Goal: Task Accomplishment & Management: Complete application form

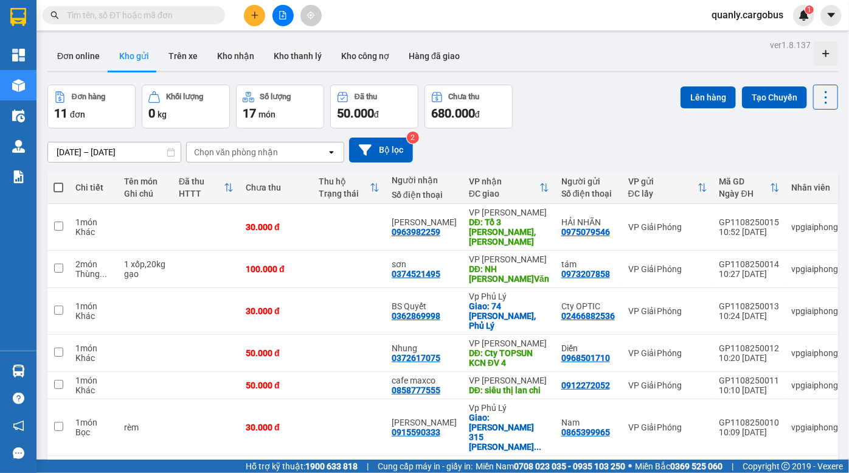
scroll to position [48, 0]
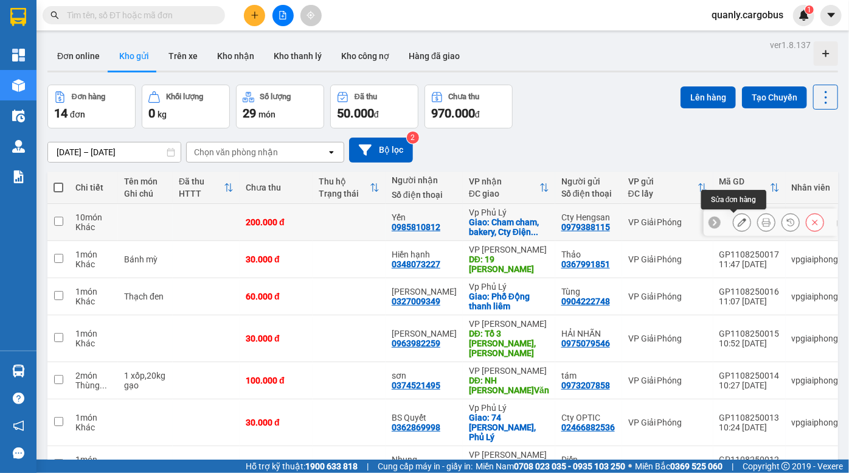
click at [738, 224] on icon at bounding box center [742, 222] width 9 height 9
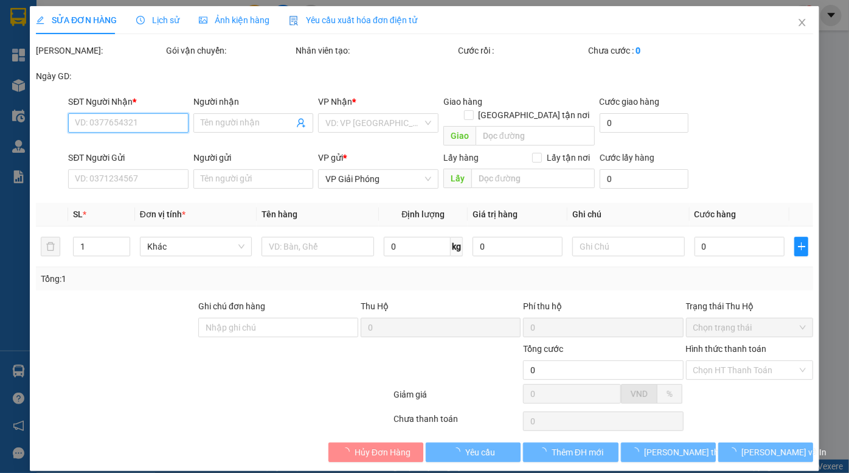
type input "0985810812"
type input "Yến"
checkbox input "true"
type input "Cham cham, bakery, Cty Điện lạnh Hoàng gia châu sơn PL"
type input "0979388115"
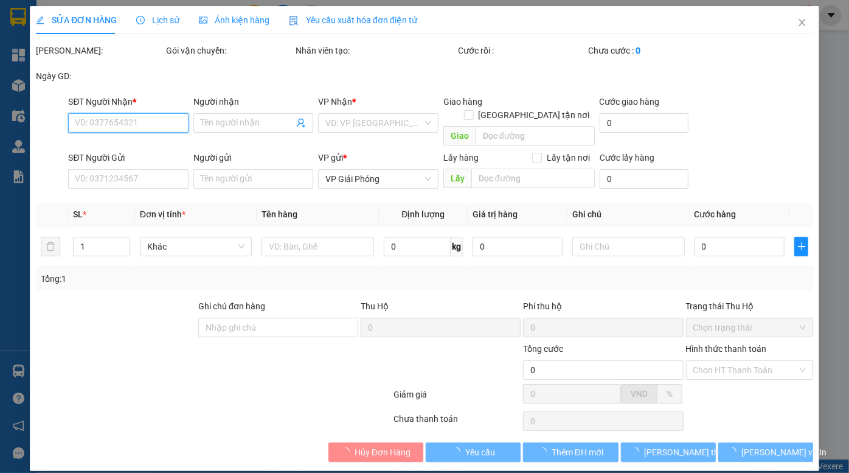
type input "Cty Hengsan"
type input "200.000"
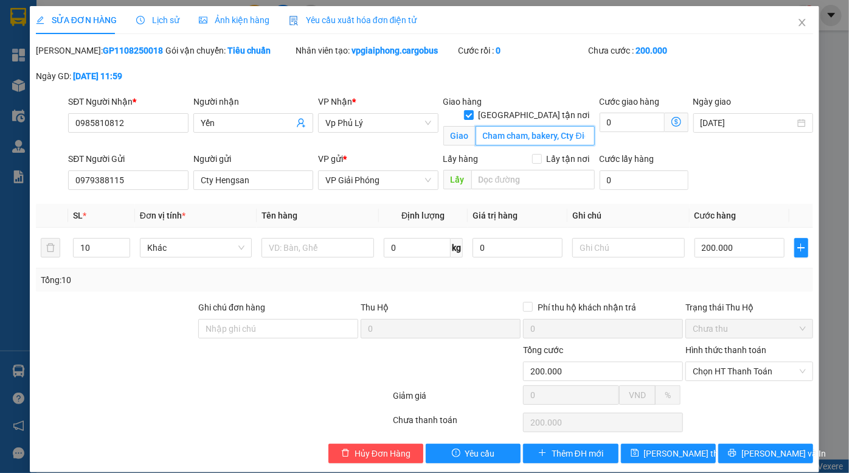
scroll to position [0, 121]
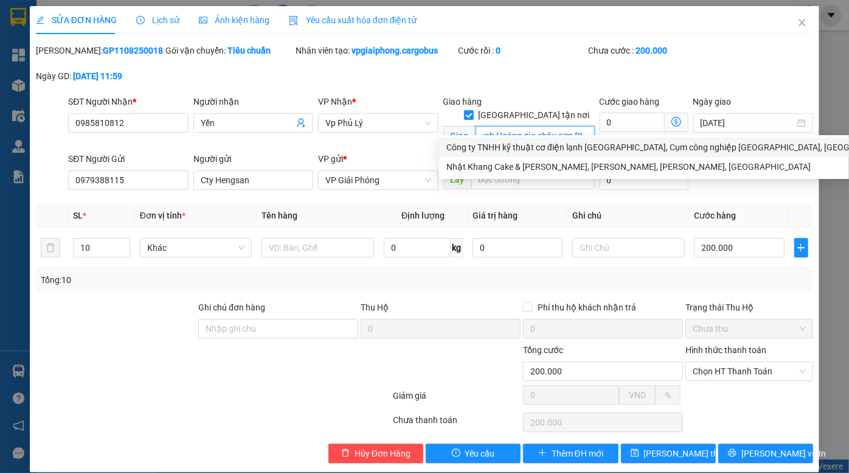
drag, startPoint x: 516, startPoint y: 120, endPoint x: 599, endPoint y: 139, distance: 84.8
click at [599, 139] on body "Kết quả tìm kiếm ( 0 ) Bộ lọc Ngày tạo đơn gần nhất No Data quanly.cargobus 1 T…" at bounding box center [424, 236] width 849 height 473
click at [525, 126] on input "Cham cham, bakery, Cty Điện lạnh Hoàng gia châu sơn PL" at bounding box center [535, 135] width 119 height 19
drag, startPoint x: 513, startPoint y: 124, endPoint x: 537, endPoint y: 128, distance: 24.1
click at [537, 128] on input "Cham cham, bakery, Cty Điện lạnh Hoàng gia châu sơn PL" at bounding box center [535, 135] width 119 height 19
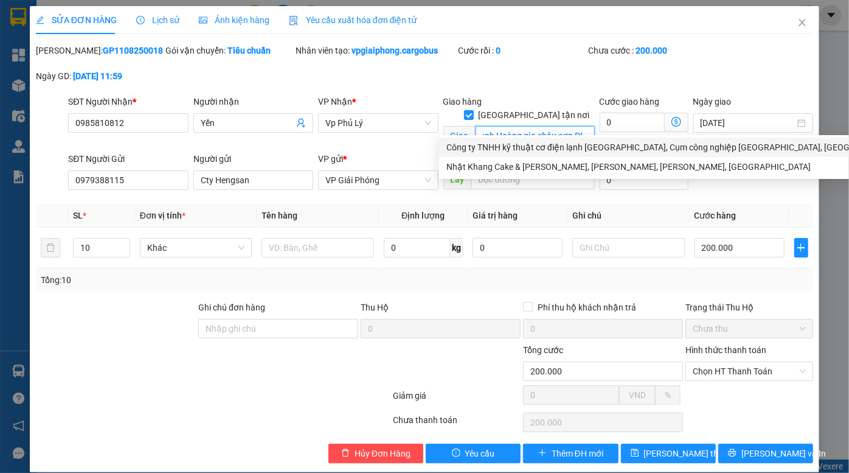
click at [483, 126] on input "Cham cham, bakery, Cty Điện lạnh Hoàng gia châu sơn PL" at bounding box center [535, 135] width 119 height 19
drag, startPoint x: 539, startPoint y: 121, endPoint x: 516, endPoint y: 125, distance: 22.9
click at [516, 126] on input "Cham cham, bakery, Cty Điện lạnh Hoàng gia châu sơn PL" at bounding box center [535, 135] width 119 height 19
click at [553, 126] on input "Cham cham, bakery, Cty Điện lạnh Hoàng gia châu sơn PL" at bounding box center [535, 135] width 119 height 19
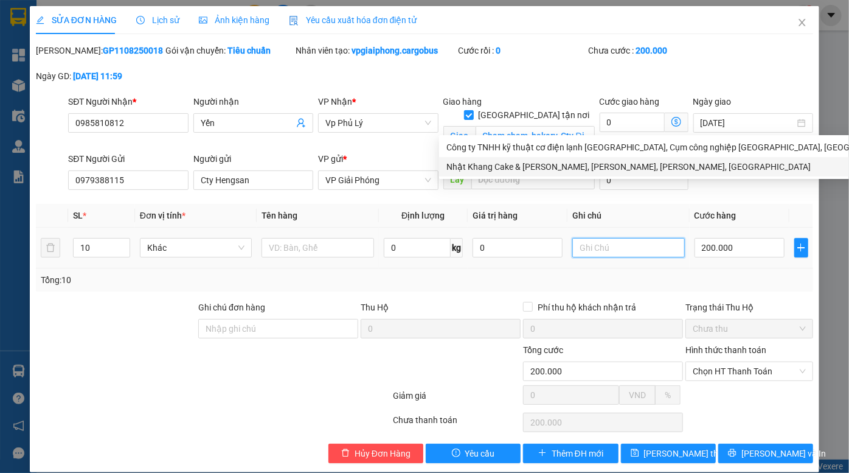
click at [619, 249] on input "text" at bounding box center [628, 247] width 113 height 19
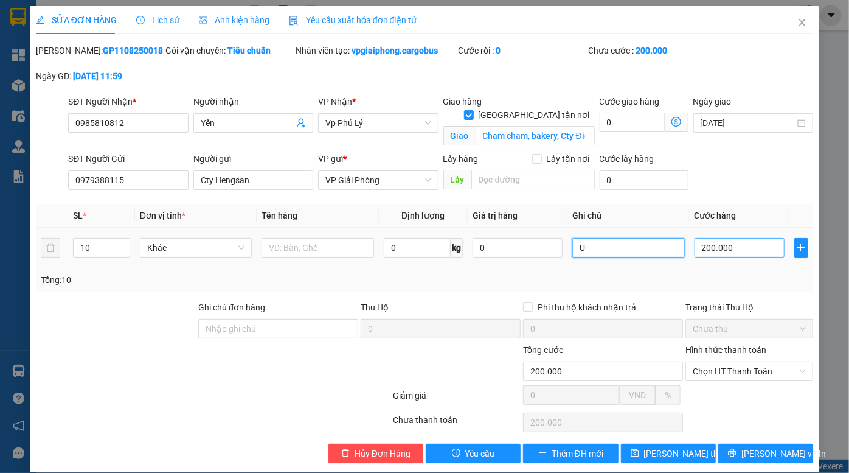
type input "U"
type input "Ưu tiên giao sớm"
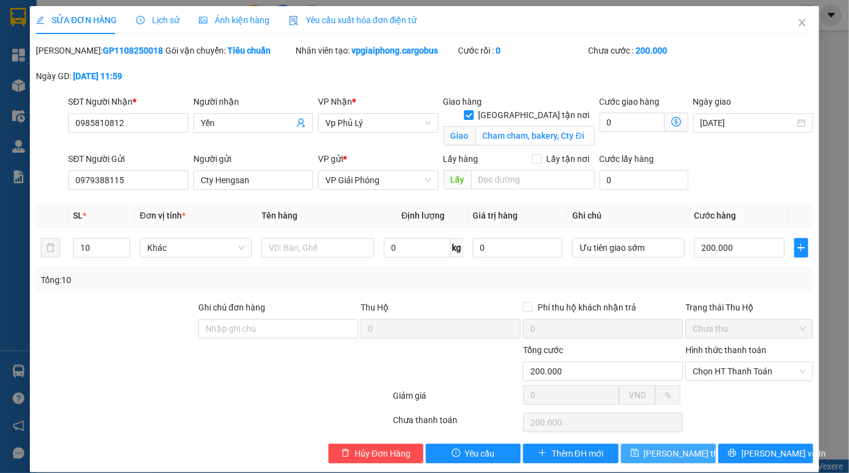
click at [670, 457] on span "Lưu thay đổi" at bounding box center [692, 452] width 97 height 13
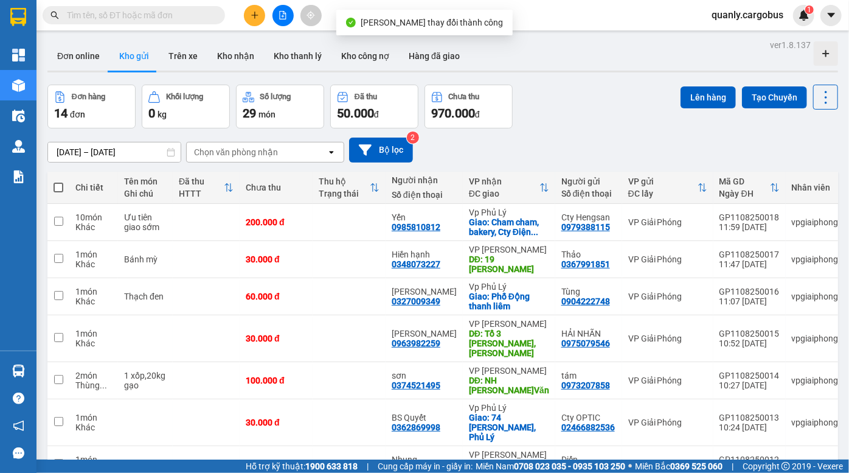
drag, startPoint x: 603, startPoint y: 52, endPoint x: 542, endPoint y: 21, distance: 68.3
click at [601, 49] on div "Đơn online Kho gửi Trên xe Kho nhận Kho thanh lý Kho công nợ Hàng đã giao" at bounding box center [442, 57] width 791 height 32
click at [255, 16] on icon "plus" at bounding box center [255, 15] width 9 height 9
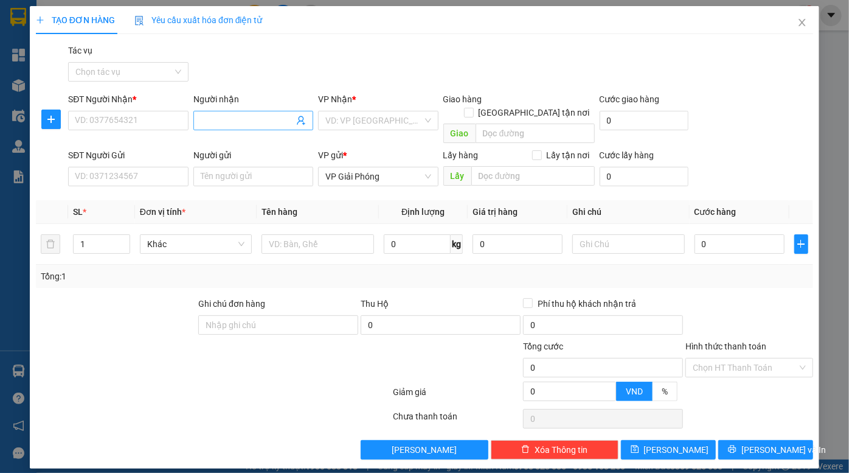
click at [249, 117] on input "Người nhận" at bounding box center [247, 120] width 93 height 13
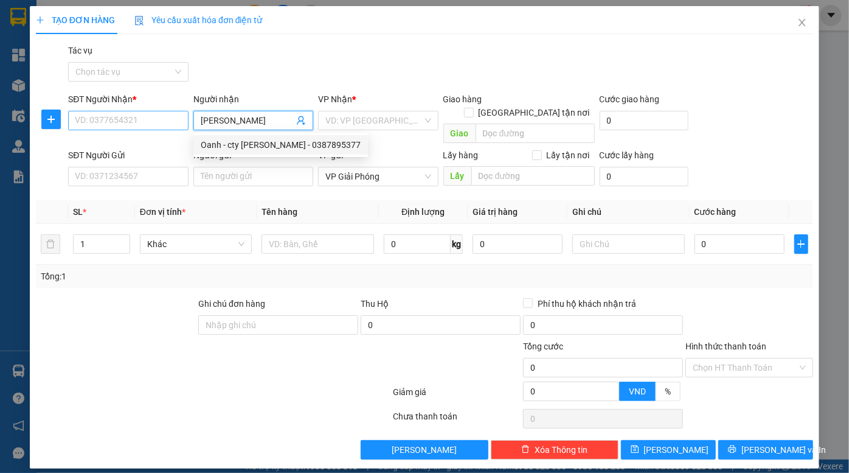
type input "minh vương"
click at [133, 127] on input "SĐT Người Nhận *" at bounding box center [128, 120] width 120 height 19
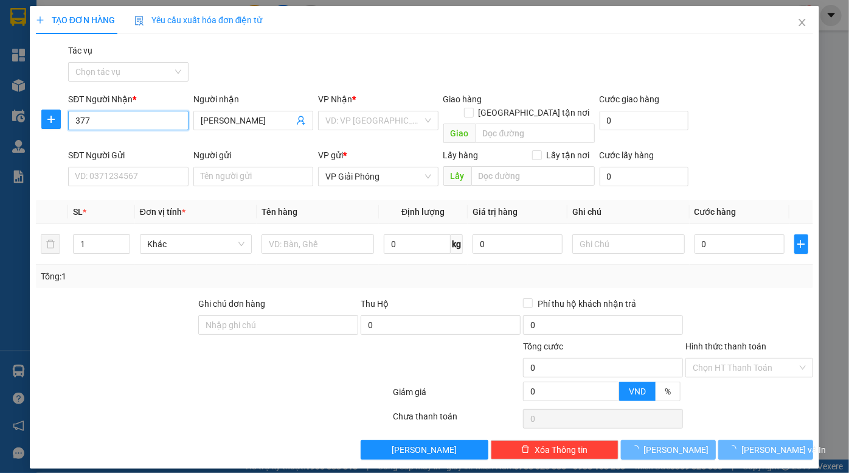
click at [147, 120] on input "377" at bounding box center [128, 120] width 120 height 19
click at [118, 123] on input "377" at bounding box center [128, 120] width 120 height 19
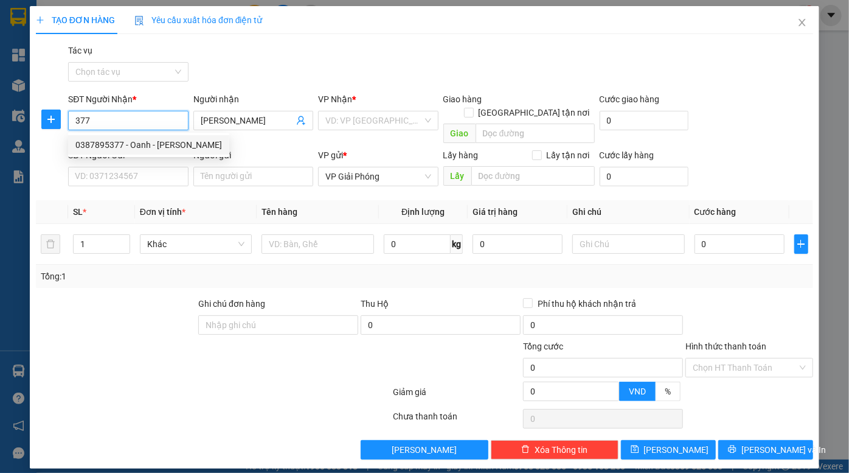
click at [145, 145] on div "0387895377 - Oanh - cty Minh Vương" at bounding box center [148, 144] width 147 height 13
type input "0387895377"
type input "Oanh - cty Minh Vương"
type input "Kim bảng ( cầu quế)"
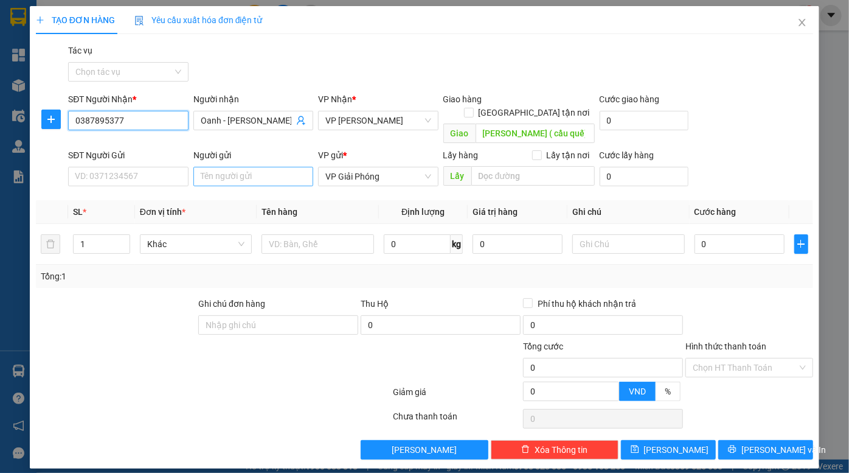
type input "0387895377"
click at [221, 167] on input "Người gửi" at bounding box center [253, 176] width 120 height 19
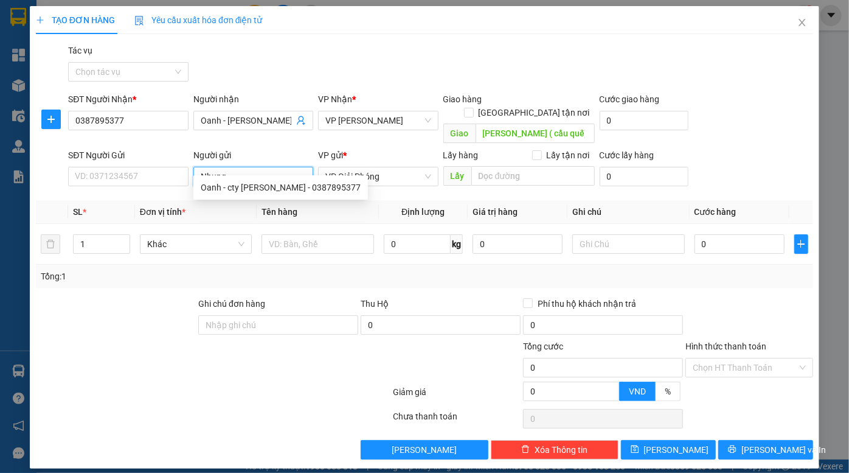
type input "Nhung"
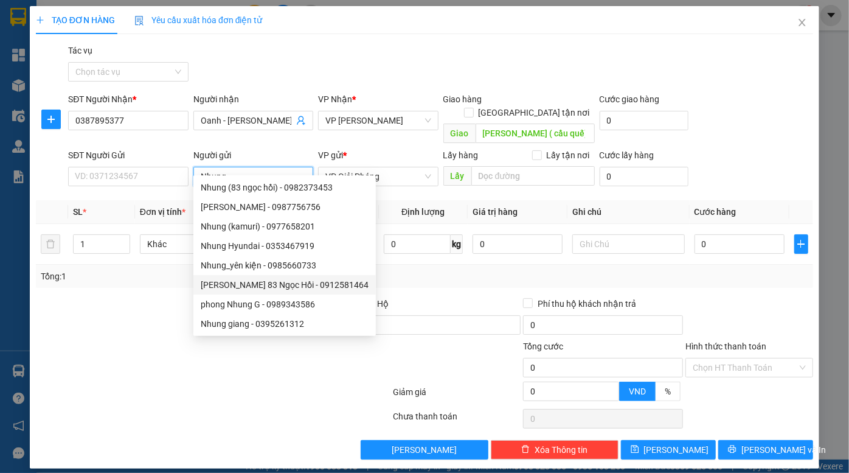
click at [330, 288] on div "Nhung Ngõ 83 Ngọc Hồi - 0912581464" at bounding box center [285, 284] width 168 height 13
type input "0912581464"
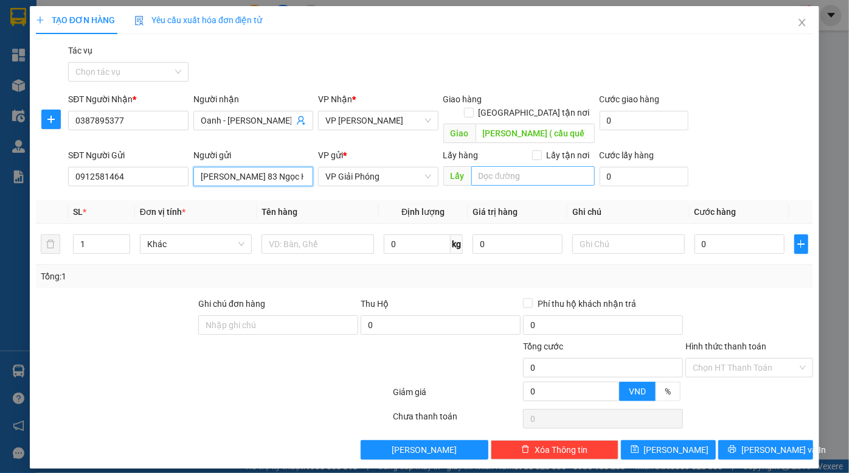
type input "Nhung Ngõ 83 Ngọc Hồi"
click at [519, 166] on input "search" at bounding box center [532, 175] width 123 height 19
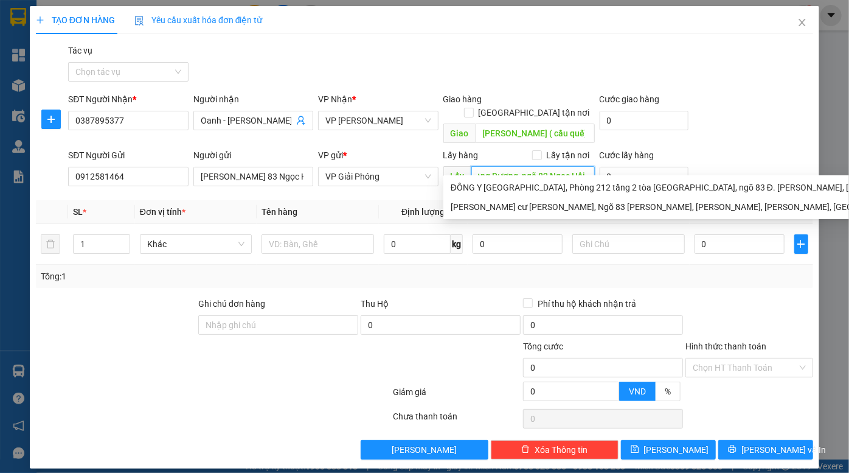
scroll to position [0, 49]
type input "tòa nhà Hoàng Dương, ngõ 83 Ngọc Hồi"
click at [760, 107] on div "SĐT Người Nhận * 0387895377 Người nhận Oanh - cty Minh Vương VP Nhận * VP Đồng …" at bounding box center [441, 120] width 750 height 56
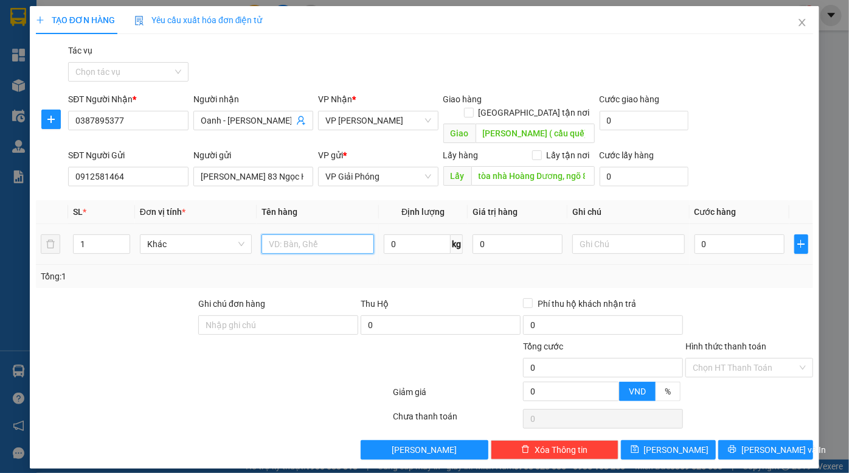
click at [328, 234] on input "text" at bounding box center [318, 243] width 113 height 19
type input "200kg túi zip"
click at [724, 235] on input "0" at bounding box center [740, 243] width 90 height 19
type input "3"
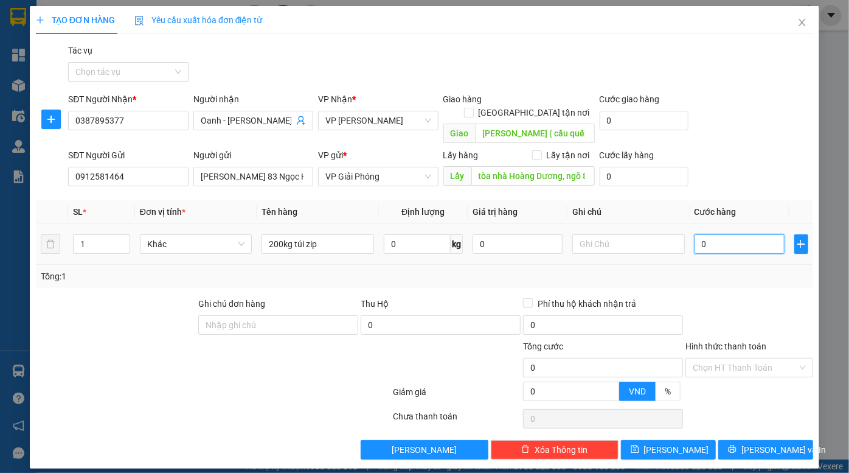
type input "3"
type input "30"
type input "300"
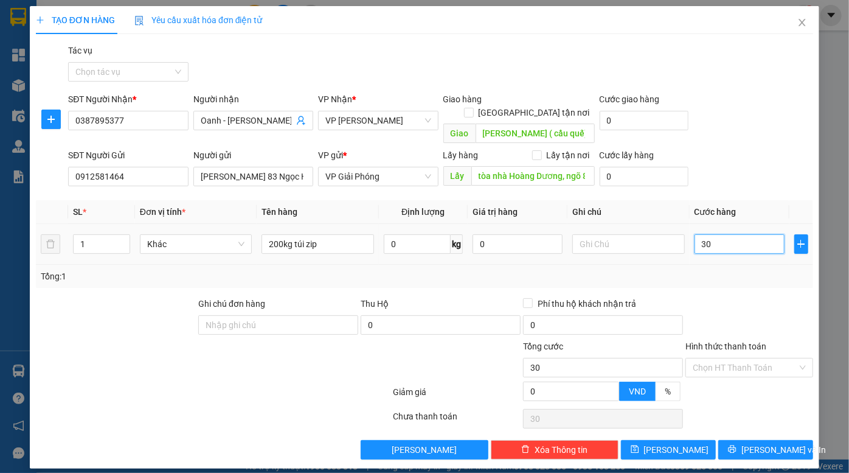
type input "300"
type input "3.000"
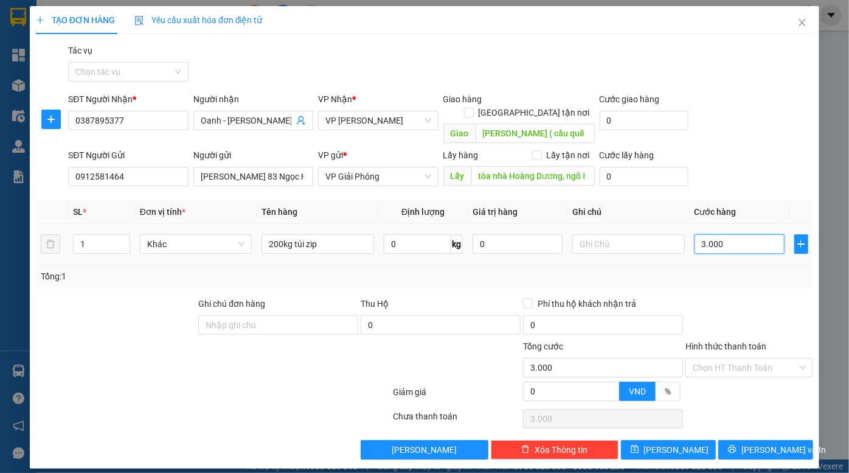
type input "30.000"
type input "300.000"
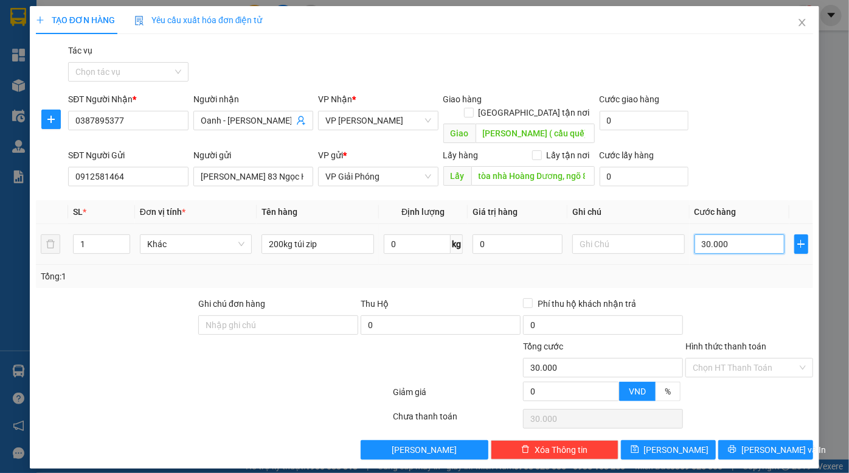
type input "300.000"
click at [667, 440] on button "Lưu" at bounding box center [668, 449] width 95 height 19
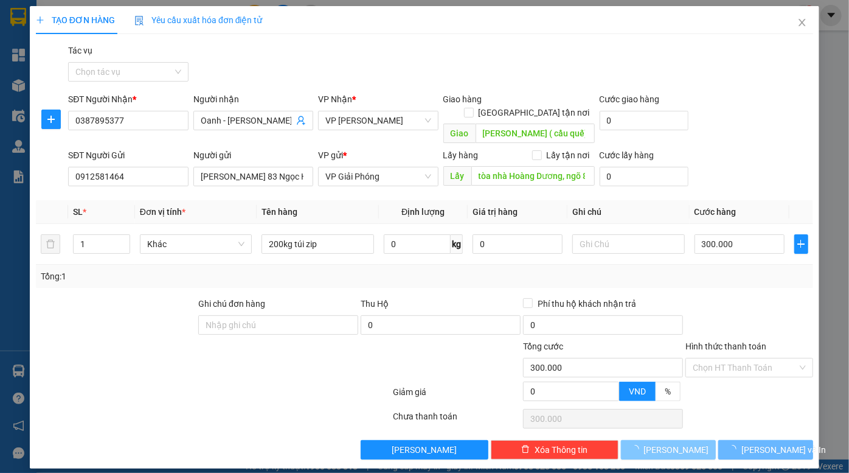
type input "0"
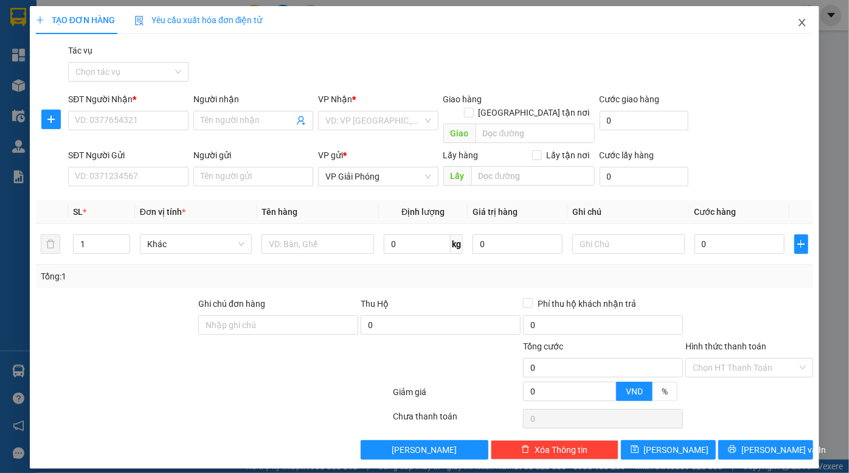
click at [802, 24] on icon "close" at bounding box center [802, 23] width 10 height 10
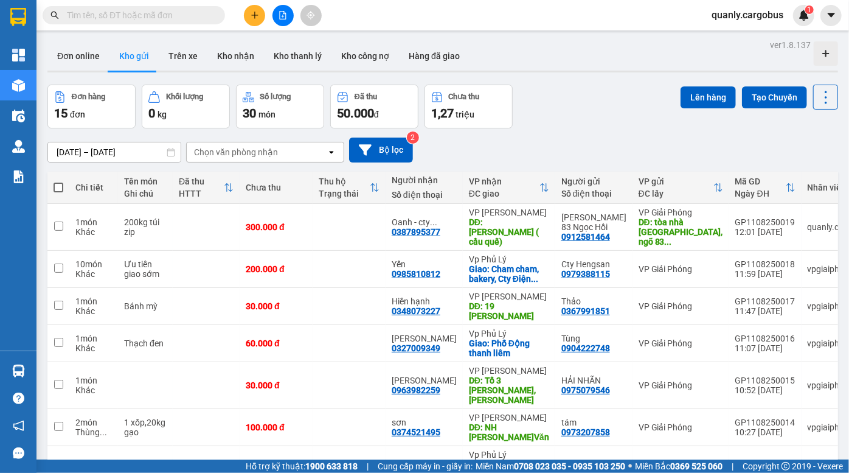
click at [606, 120] on div "Đơn hàng 15 đơn Khối lượng 0 kg Số lượng 30 món Đã thu 50.000 đ Chưa thu 1,27 t…" at bounding box center [442, 107] width 791 height 44
click at [786, 265] on icon at bounding box center [790, 269] width 9 height 9
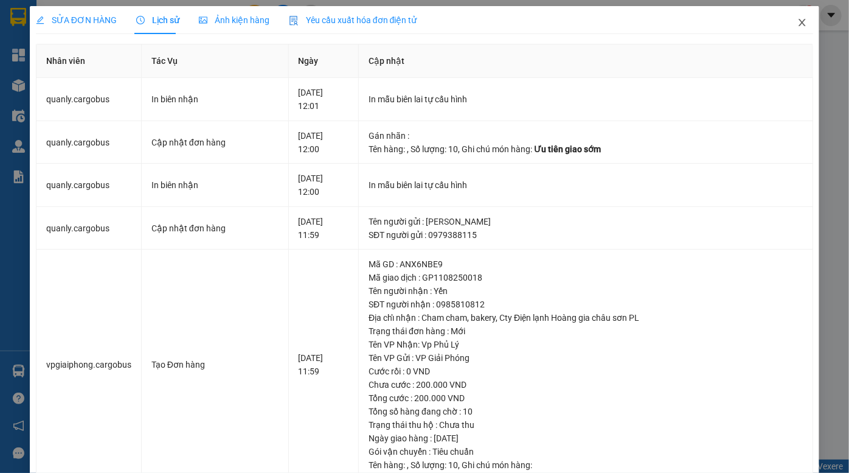
click at [797, 24] on icon "close" at bounding box center [802, 23] width 10 height 10
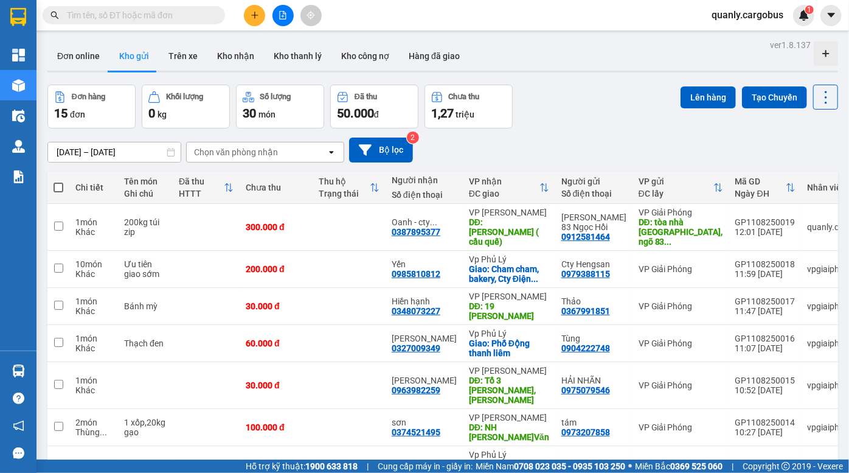
click at [57, 185] on span at bounding box center [59, 187] width 10 height 10
click at [58, 181] on input "checkbox" at bounding box center [58, 181] width 0 height 0
checkbox input "true"
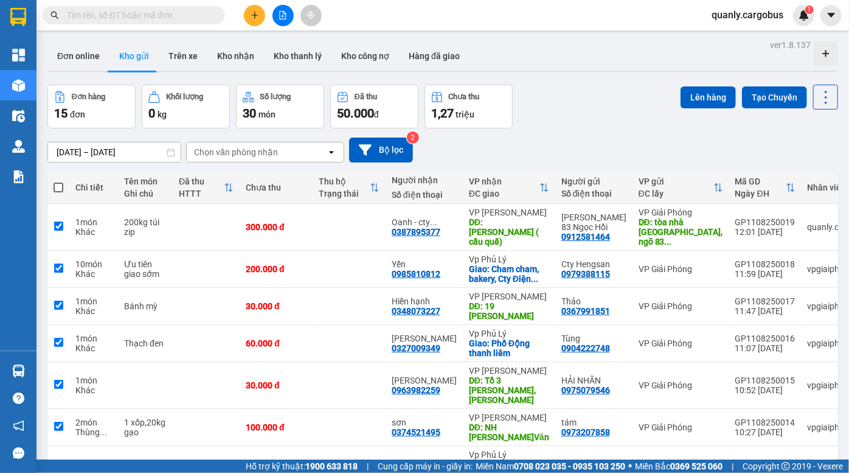
checkbox input "true"
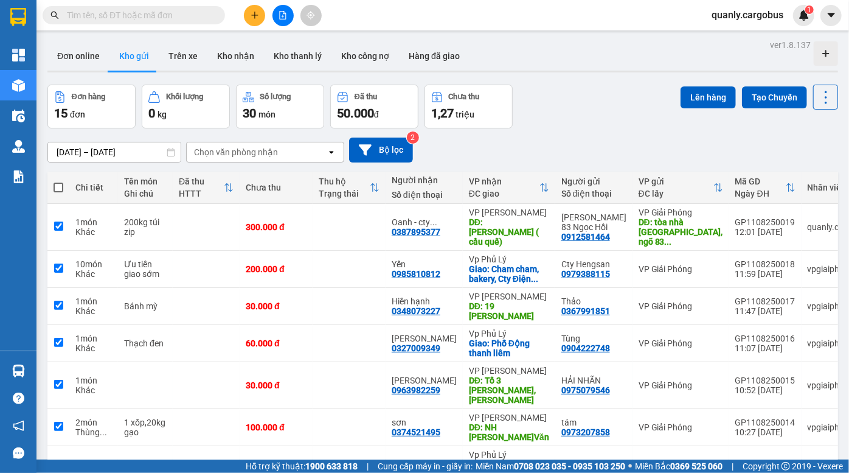
checkbox input "true"
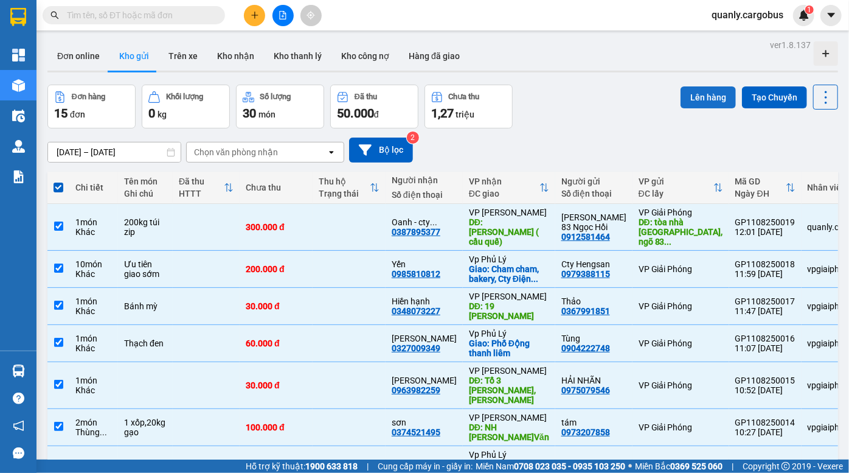
click at [713, 100] on button "Lên hàng" at bounding box center [708, 97] width 55 height 22
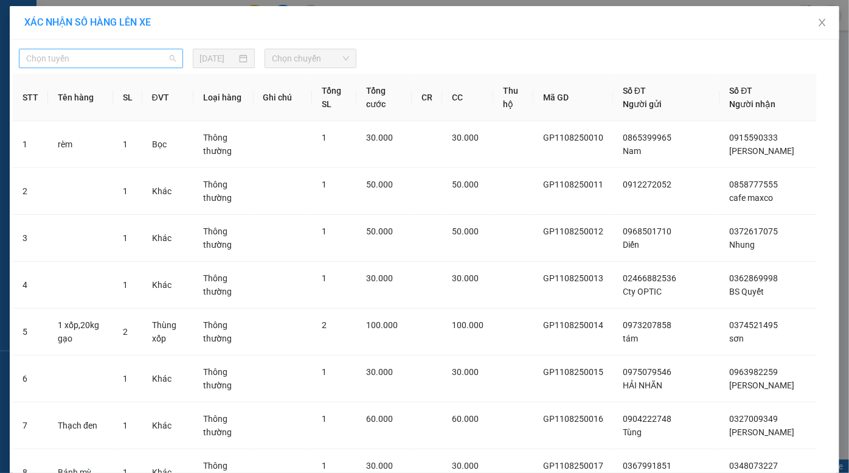
click at [136, 63] on span "Chọn tuyến" at bounding box center [101, 58] width 150 height 18
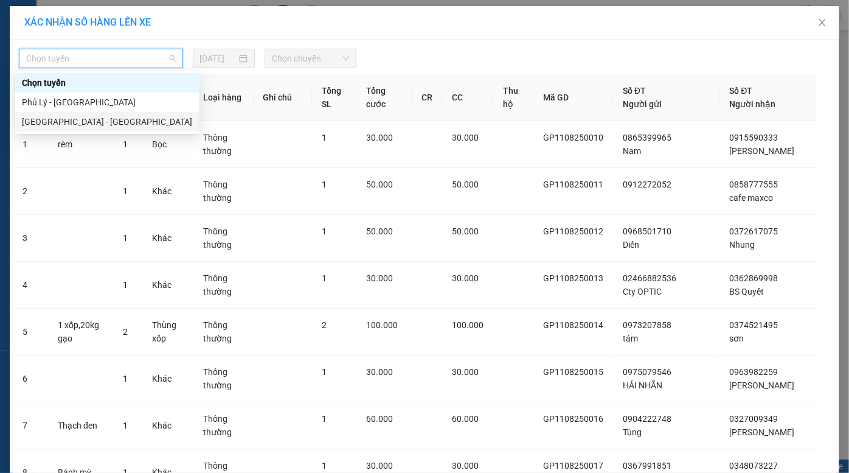
click at [85, 124] on div "Hà Nội - Phủ Lý" at bounding box center [107, 121] width 170 height 13
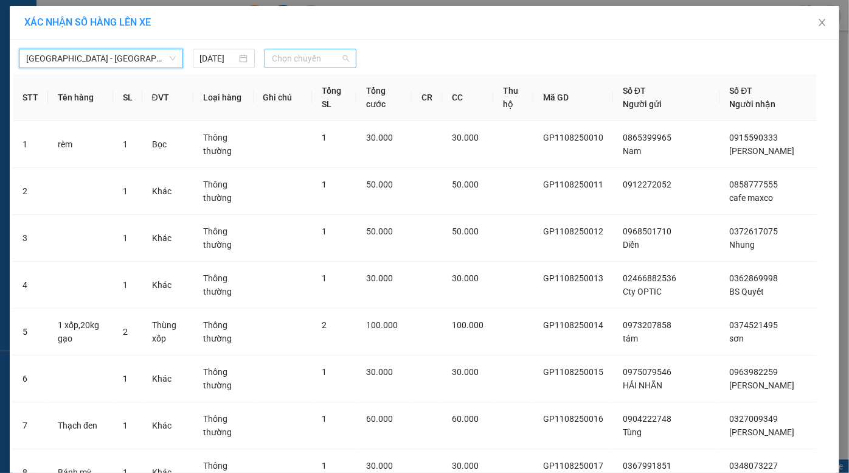
drag, startPoint x: 309, startPoint y: 53, endPoint x: 303, endPoint y: 67, distance: 15.0
click at [309, 55] on span "Chọn chuyến" at bounding box center [310, 58] width 77 height 18
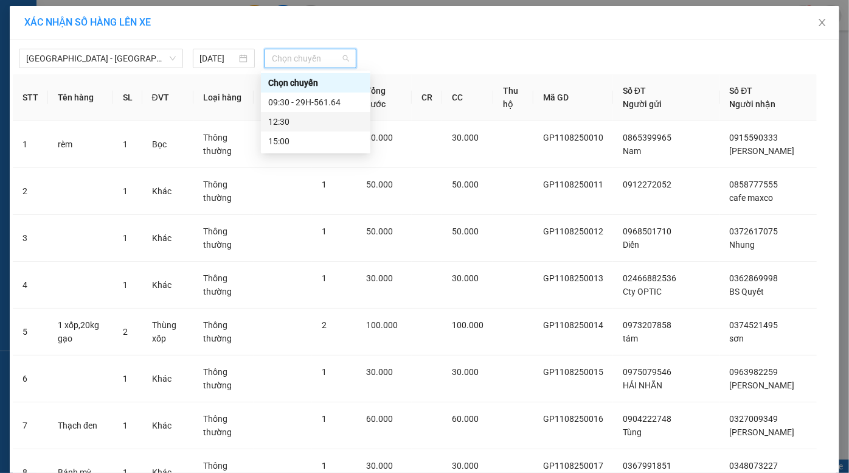
click at [304, 123] on div "12:30" at bounding box center [315, 121] width 95 height 13
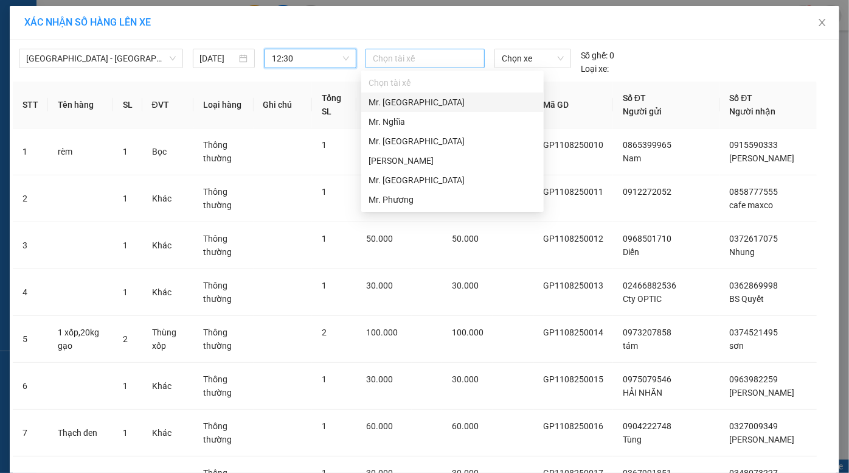
drag, startPoint x: 442, startPoint y: 57, endPoint x: 437, endPoint y: 78, distance: 22.0
click at [442, 58] on div at bounding box center [425, 58] width 113 height 15
click at [405, 201] on div "Mr. Phương" at bounding box center [453, 199] width 168 height 13
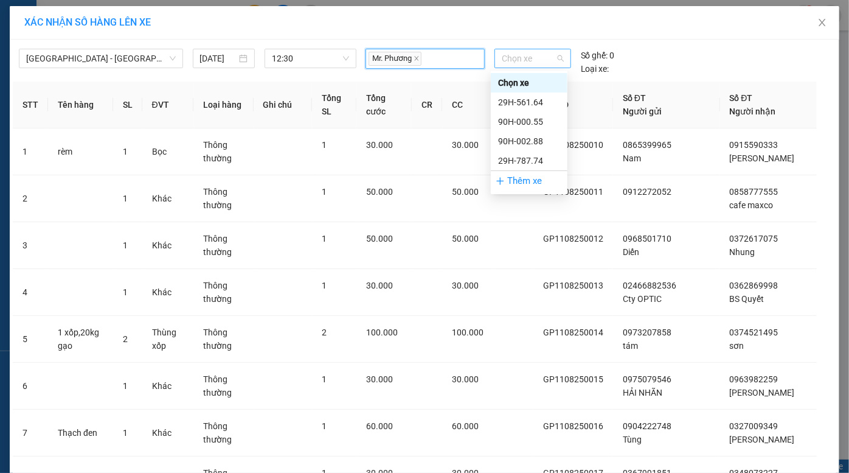
click at [519, 61] on span "Chọn xe" at bounding box center [533, 58] width 62 height 18
click at [531, 127] on div "90H-000.55" at bounding box center [529, 121] width 62 height 13
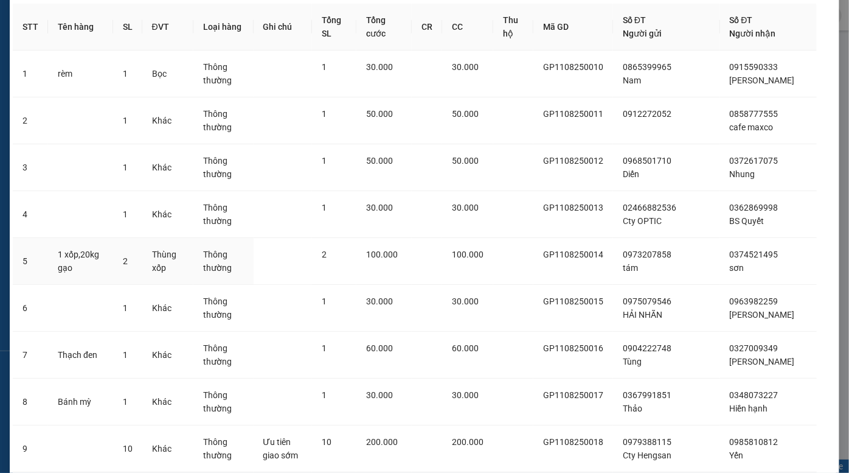
scroll to position [218, 0]
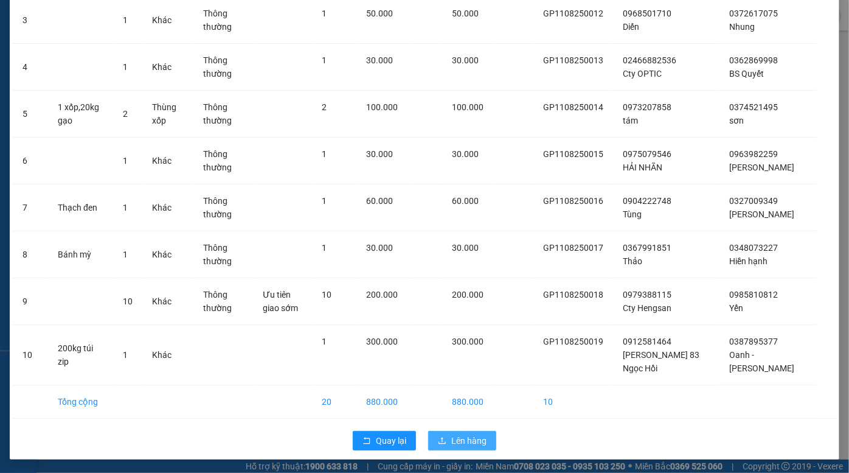
click at [463, 444] on span "Lên hàng" at bounding box center [468, 440] width 35 height 13
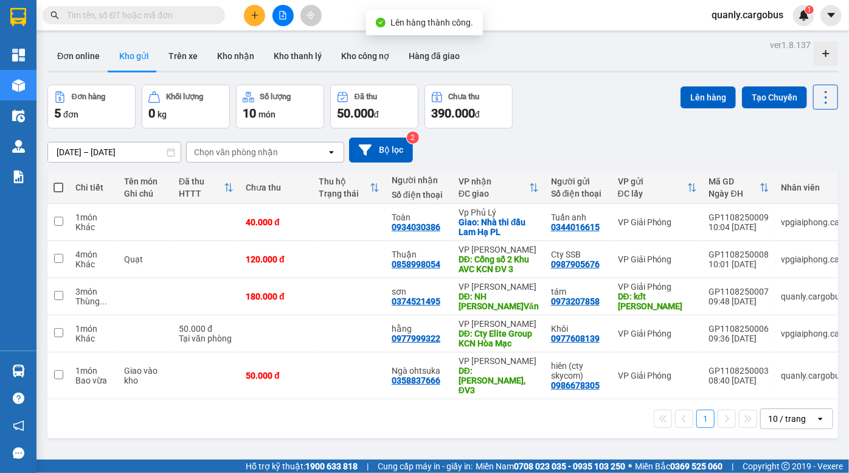
click at [55, 185] on span at bounding box center [59, 187] width 10 height 10
click at [58, 181] on input "checkbox" at bounding box center [58, 181] width 0 height 0
checkbox input "true"
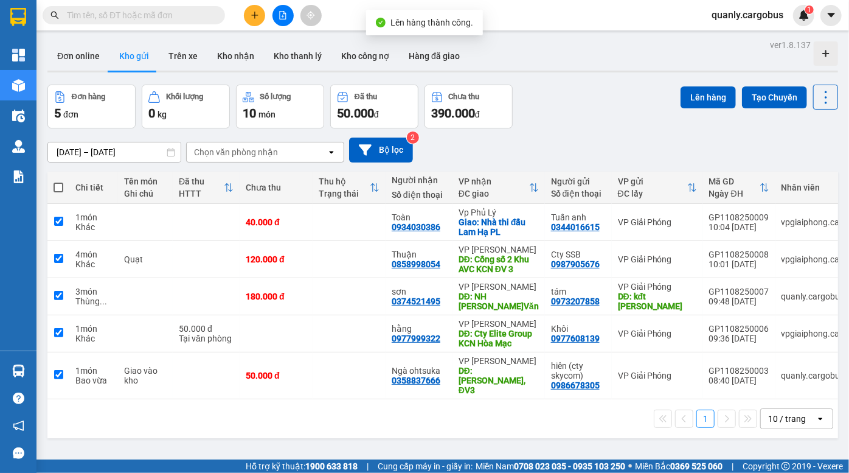
checkbox input "true"
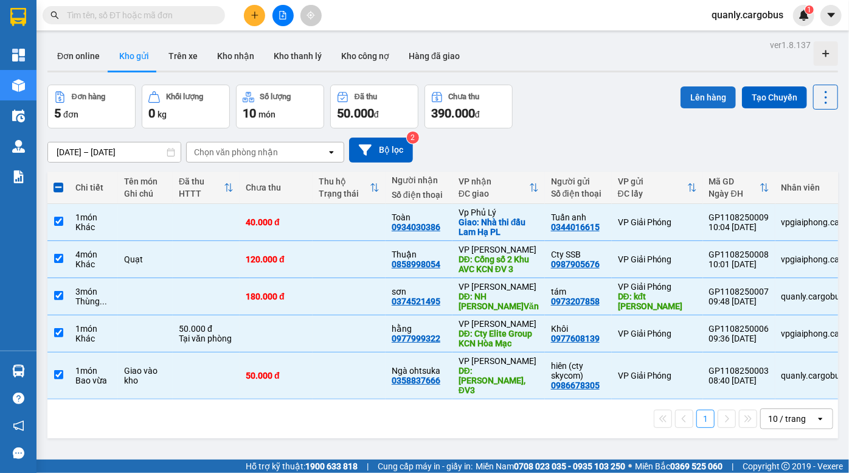
click at [708, 102] on button "Lên hàng" at bounding box center [708, 97] width 55 height 22
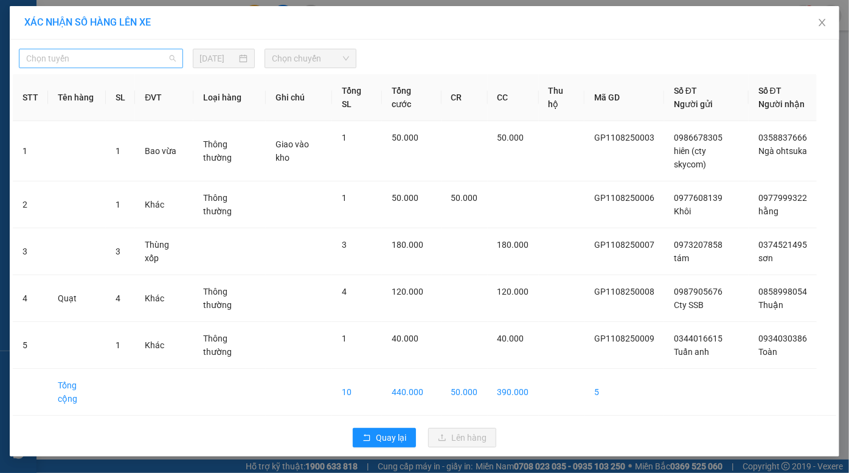
click at [105, 64] on span "Chọn tuyến" at bounding box center [101, 58] width 150 height 18
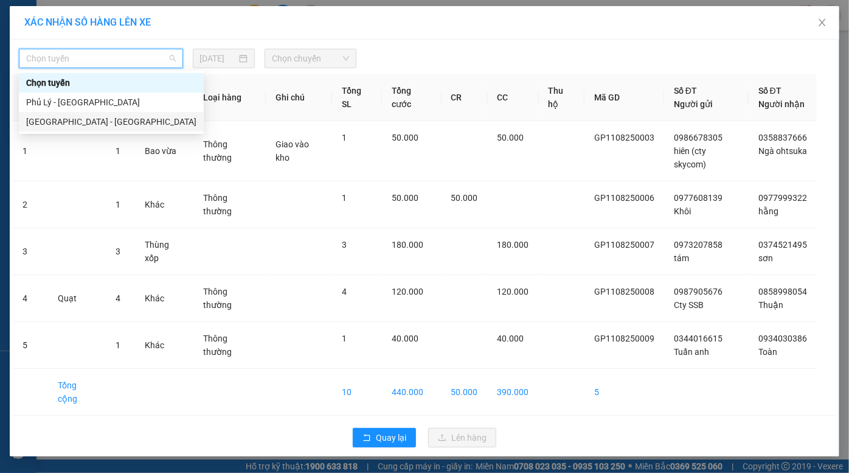
click at [123, 125] on div "Hà Nội - Phủ Lý" at bounding box center [111, 121] width 170 height 13
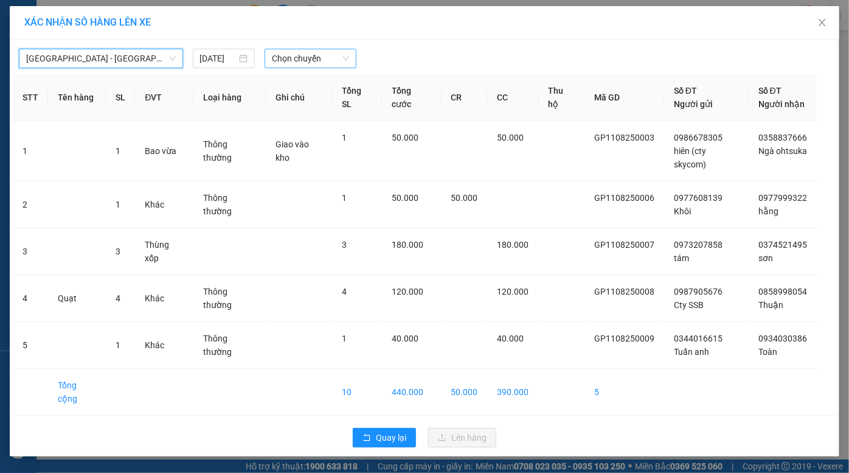
drag, startPoint x: 297, startPoint y: 58, endPoint x: 297, endPoint y: 67, distance: 8.5
click at [297, 61] on span "Chọn chuyến" at bounding box center [310, 58] width 77 height 18
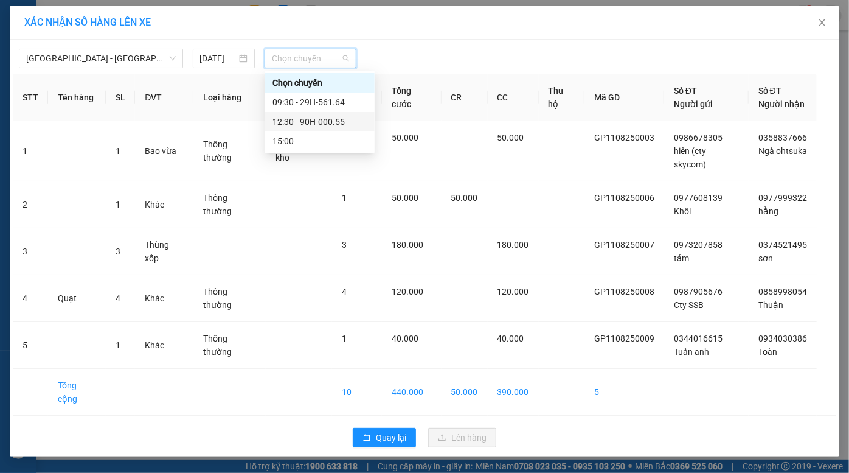
click at [318, 123] on div "12:30 - 90H-000.55" at bounding box center [319, 121] width 95 height 13
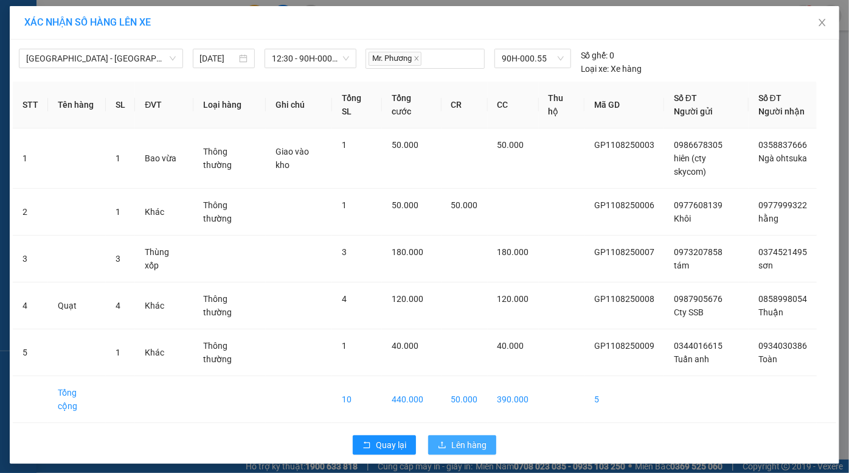
click at [463, 438] on span "Lên hàng" at bounding box center [468, 444] width 35 height 13
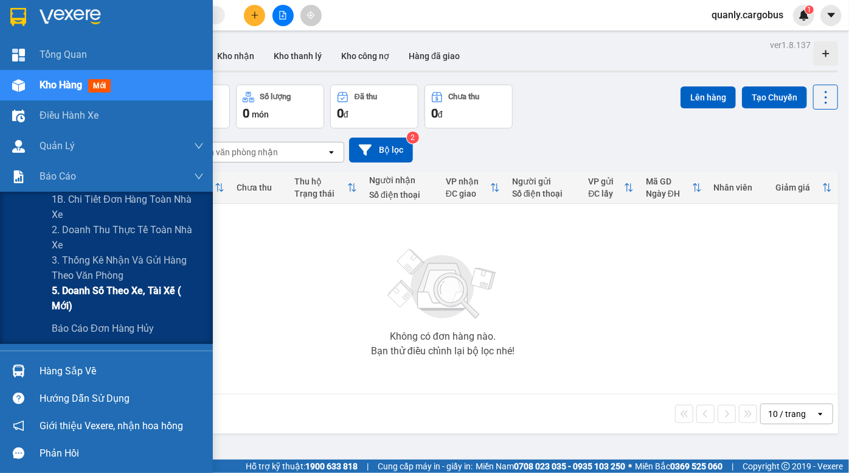
click at [122, 297] on span "5. Doanh số theo xe, tài xế ( mới)" at bounding box center [128, 298] width 152 height 30
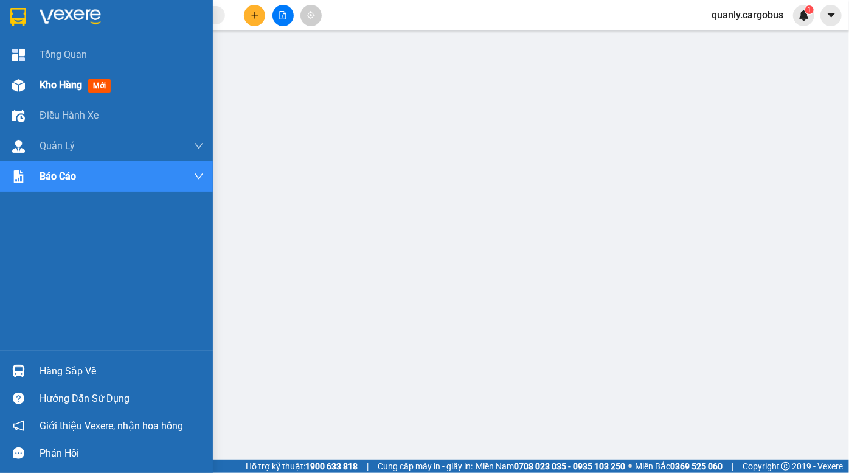
click at [20, 85] on img at bounding box center [18, 85] width 13 height 13
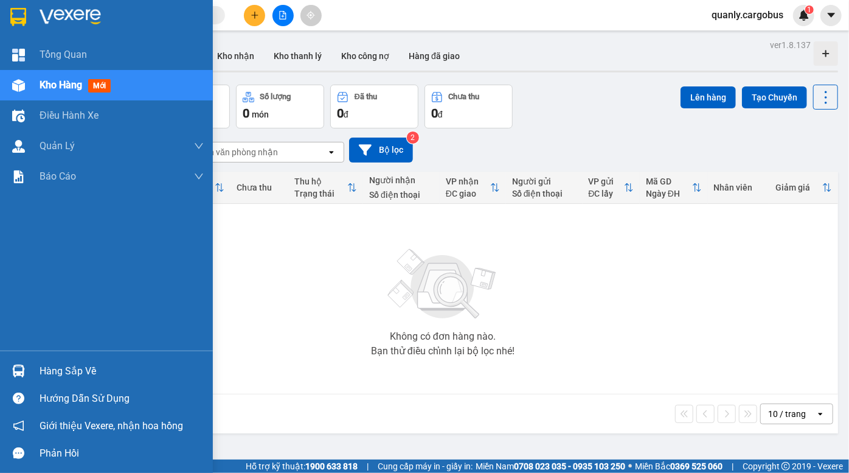
click at [18, 89] on img at bounding box center [18, 85] width 13 height 13
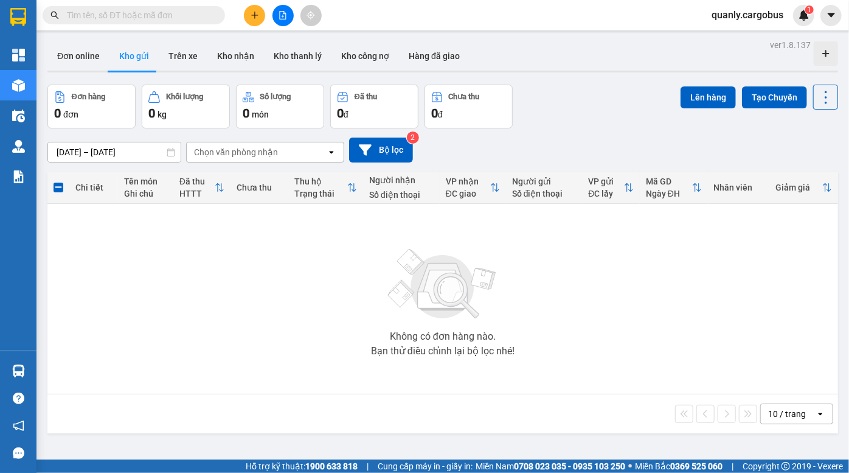
click at [262, 13] on button at bounding box center [254, 15] width 21 height 21
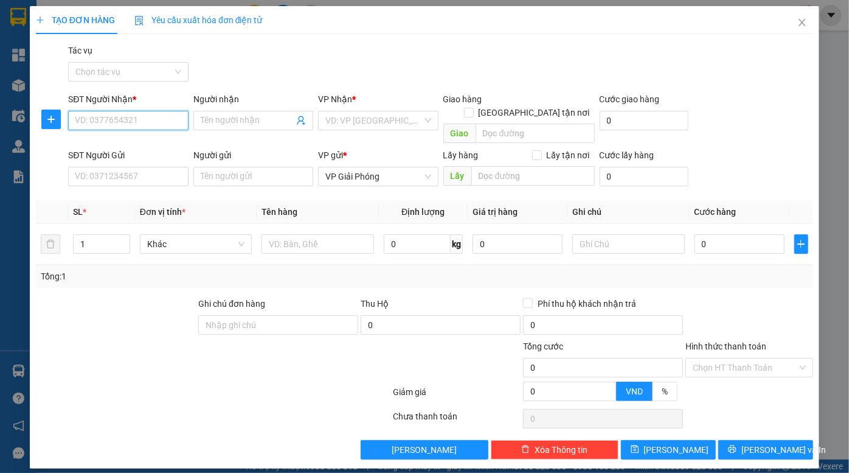
click at [117, 121] on input "SĐT Người Nhận *" at bounding box center [128, 120] width 120 height 19
click at [129, 123] on input "263" at bounding box center [128, 120] width 120 height 19
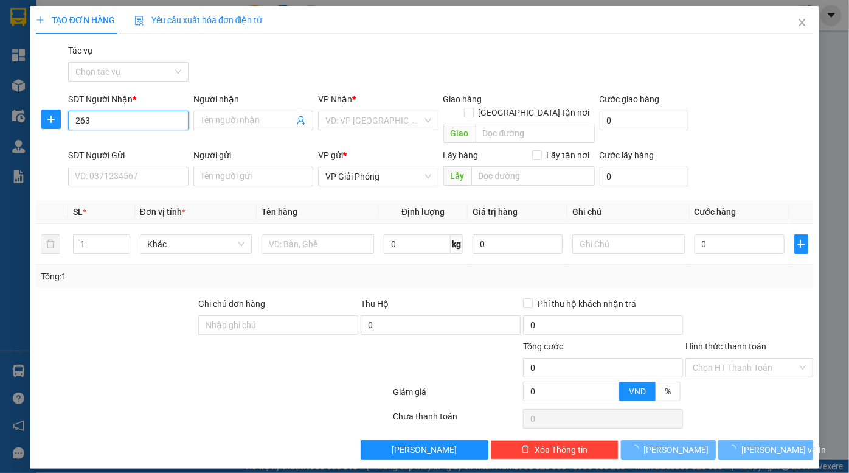
click at [129, 124] on input "263" at bounding box center [128, 120] width 120 height 19
click at [103, 123] on input "263" at bounding box center [128, 120] width 120 height 19
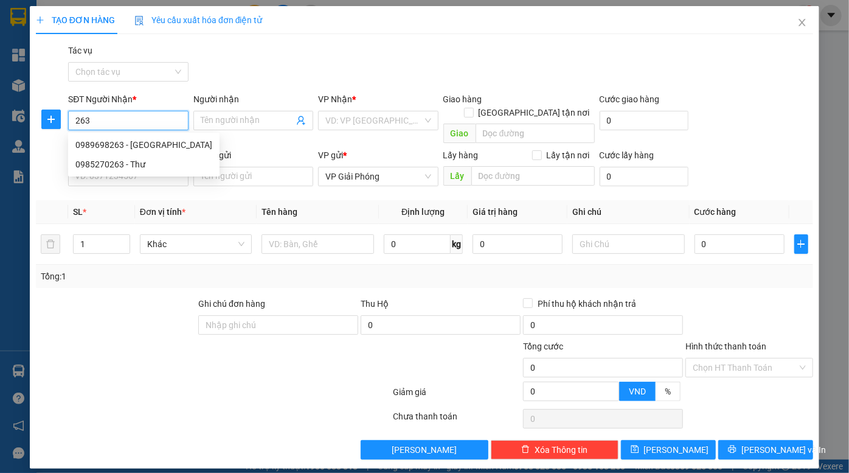
click at [103, 123] on input "263" at bounding box center [128, 120] width 120 height 19
click at [135, 159] on div "0985270263 - Thư" at bounding box center [143, 164] width 137 height 13
type input "0985270263"
type input "Thư"
checkbox input "true"
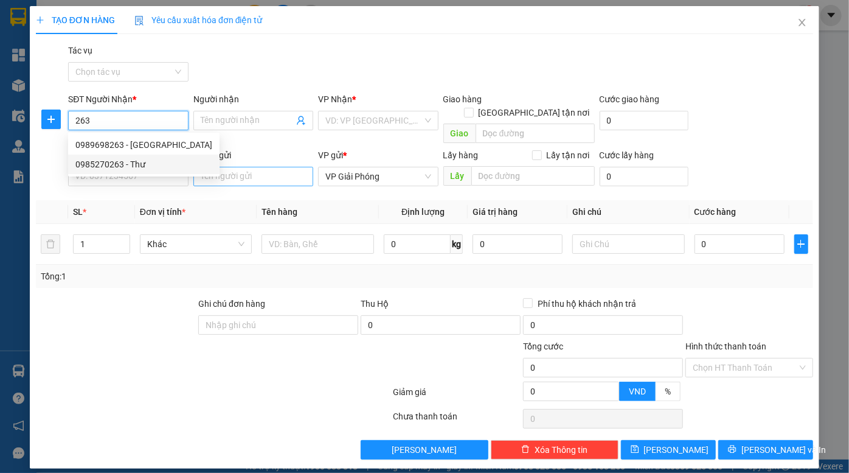
type input "Lương văn can, Lam Hạ"
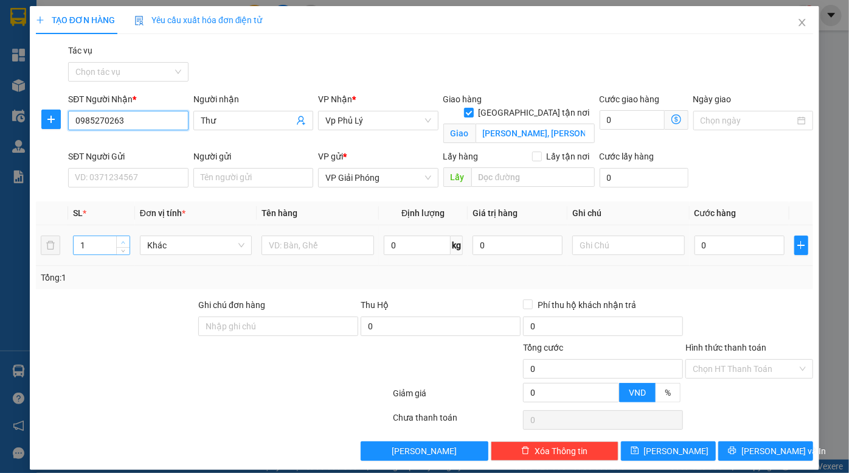
type input "0985270263"
type input "2"
click at [122, 238] on span "up" at bounding box center [123, 241] width 7 height 7
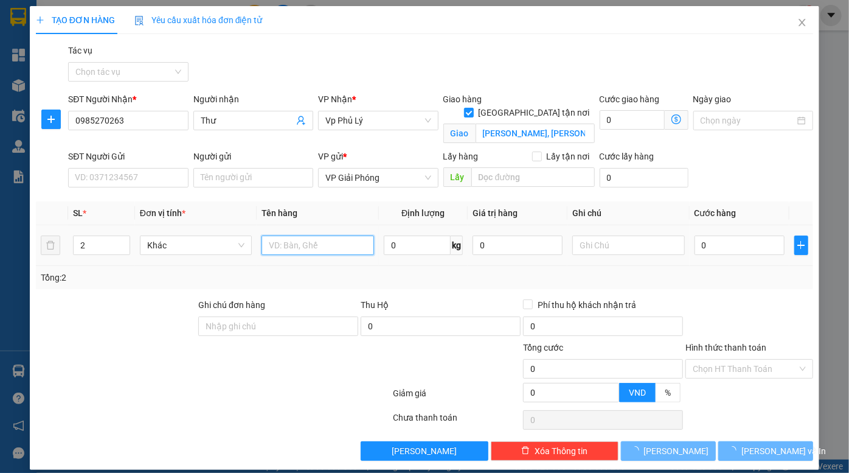
drag, startPoint x: 327, startPoint y: 241, endPoint x: 339, endPoint y: 237, distance: 12.7
click at [328, 241] on input "text" at bounding box center [318, 244] width 113 height 19
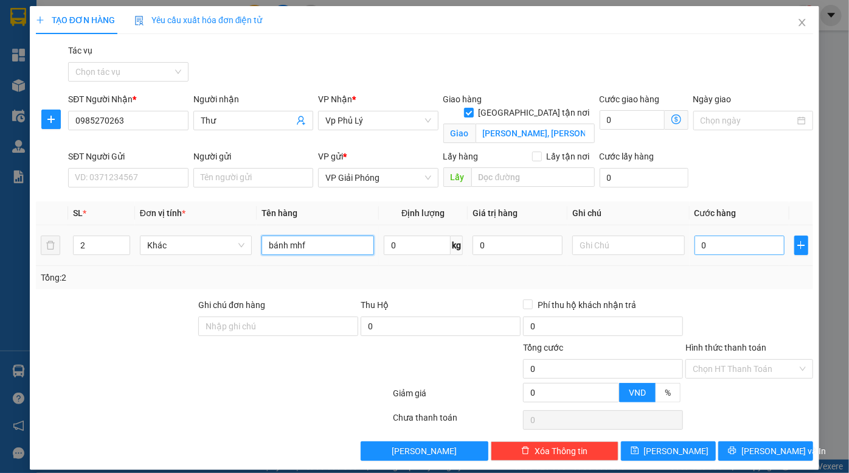
type input "bánh mhf"
click at [718, 248] on input "0" at bounding box center [740, 244] width 90 height 19
type input "5"
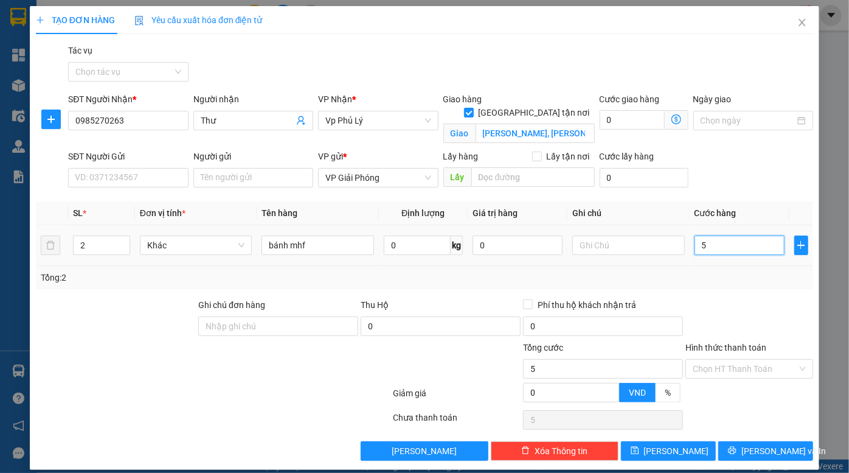
type input "50"
type input "500"
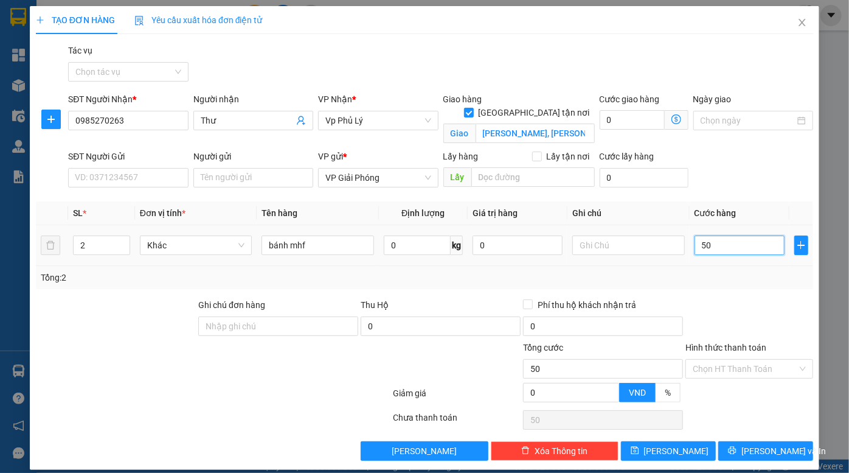
type input "500"
type input "5.000"
type input "50.000"
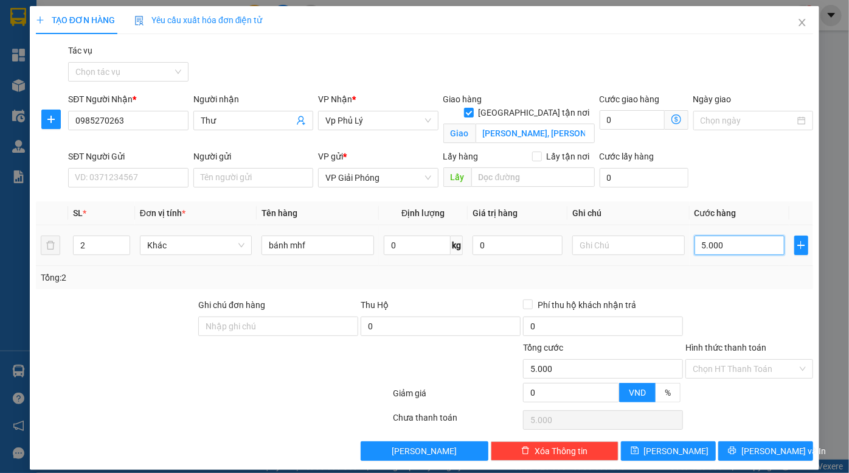
type input "50.000"
click at [671, 444] on span "Lưu" at bounding box center [676, 450] width 65 height 13
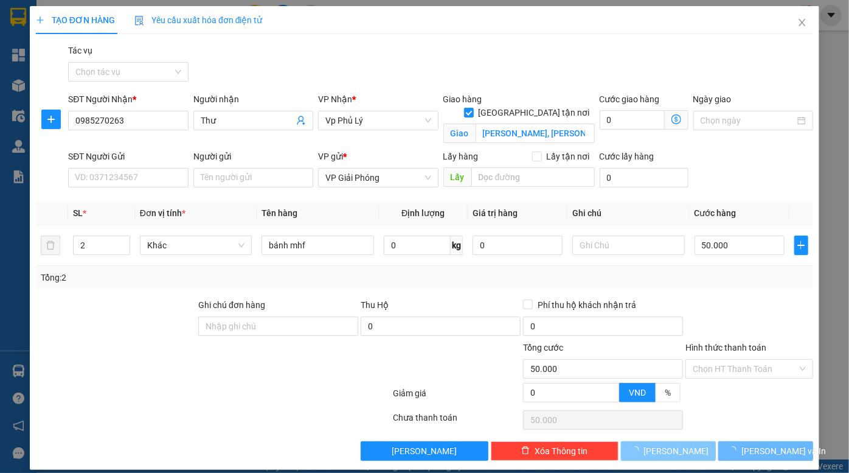
checkbox input "false"
type input "1"
type input "0"
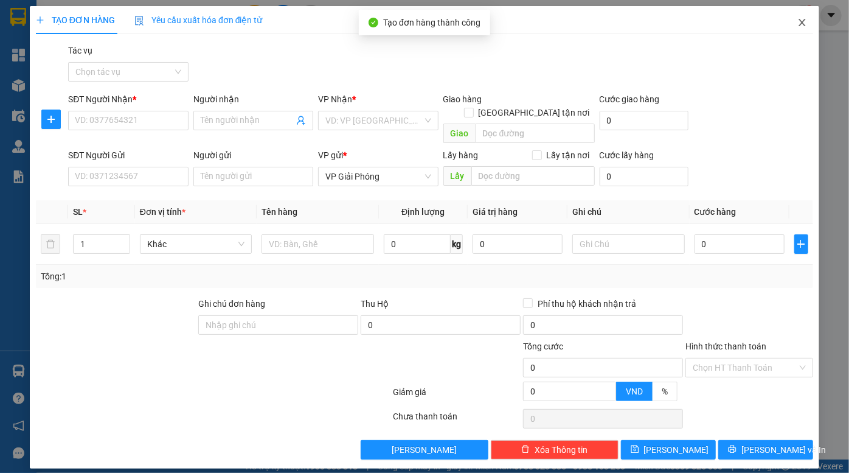
drag, startPoint x: 803, startPoint y: 26, endPoint x: 767, endPoint y: 26, distance: 36.5
click at [804, 26] on icon "close" at bounding box center [802, 23] width 10 height 10
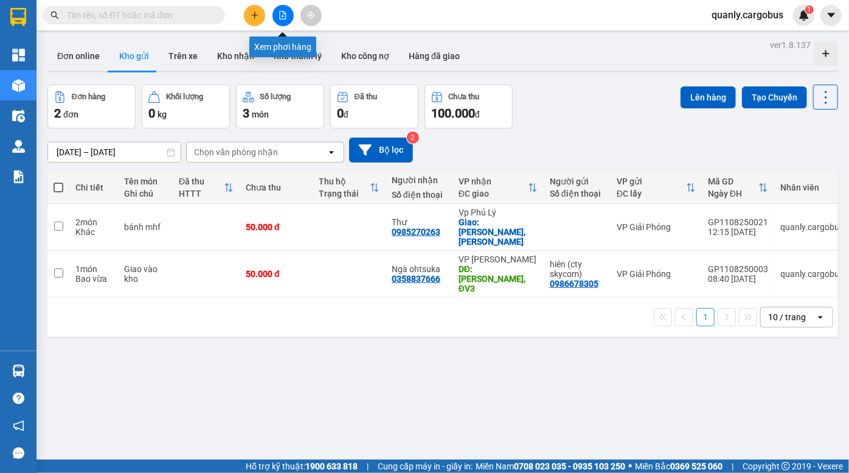
click at [279, 15] on icon "file-add" at bounding box center [283, 15] width 9 height 9
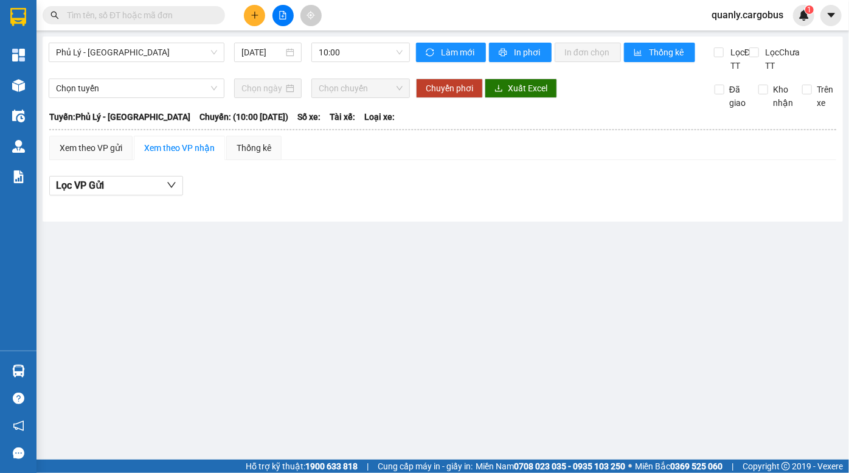
click at [139, 61] on span "Phủ Lý - Hà Nội" at bounding box center [136, 52] width 161 height 18
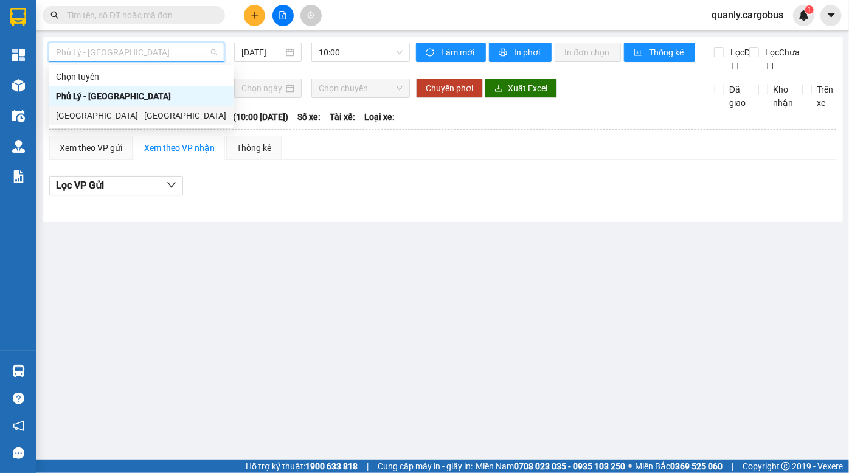
click at [120, 119] on div "Hà Nội - Phủ Lý" at bounding box center [141, 115] width 170 height 13
type input "11/08/2025"
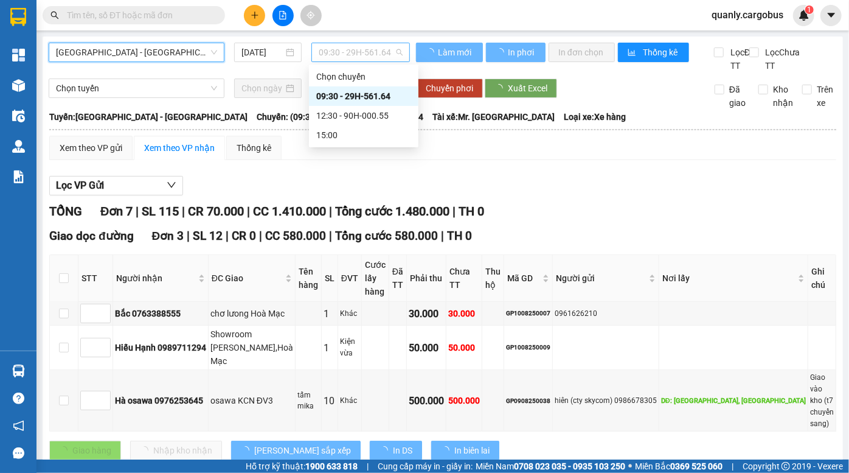
drag, startPoint x: 323, startPoint y: 48, endPoint x: 327, endPoint y: 85, distance: 37.3
click at [324, 48] on span "09:30 - 29H-561.64" at bounding box center [361, 52] width 84 height 18
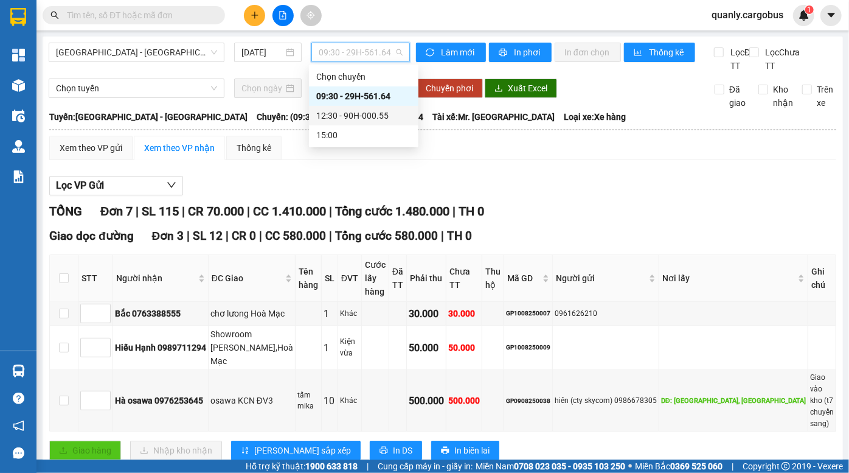
click at [335, 116] on div "12:30 - 90H-000.55" at bounding box center [363, 115] width 95 height 13
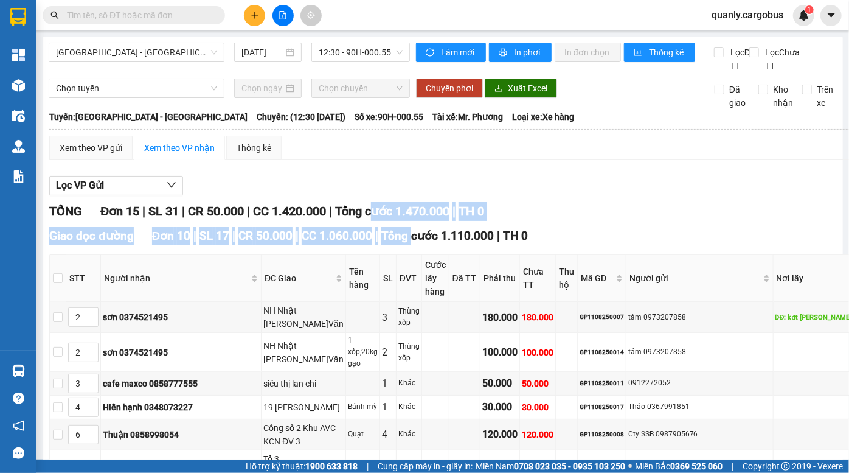
drag, startPoint x: 388, startPoint y: 231, endPoint x: 431, endPoint y: 267, distance: 56.1
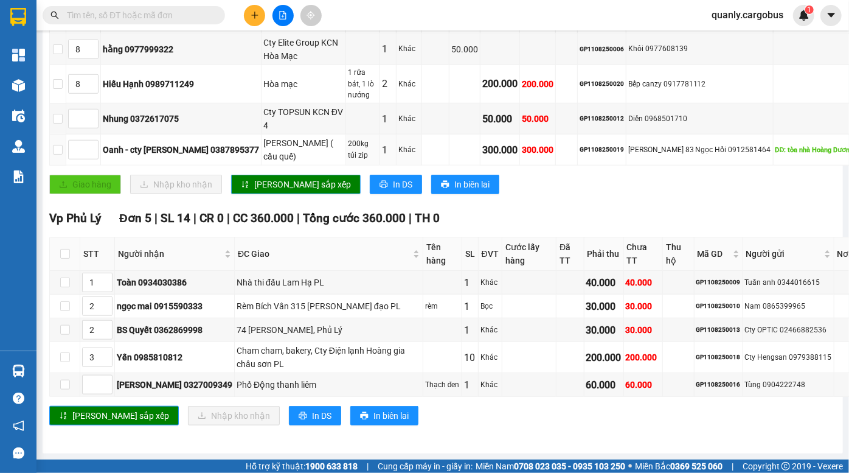
scroll to position [731, 0]
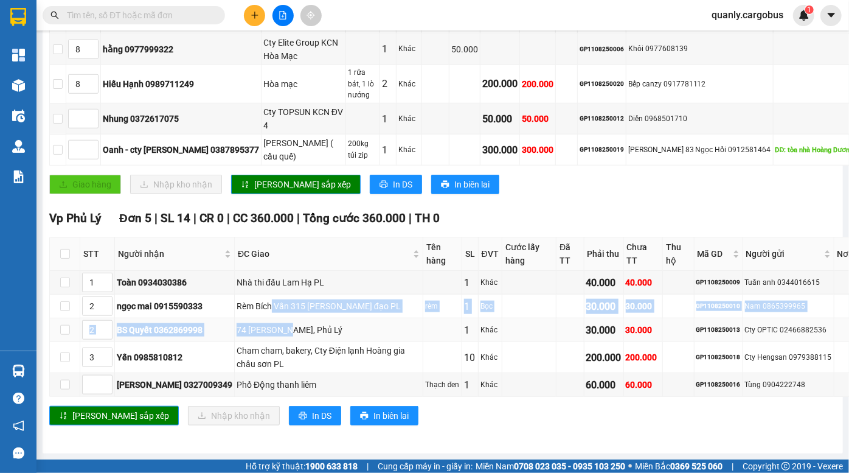
drag, startPoint x: 263, startPoint y: 314, endPoint x: 276, endPoint y: 328, distance: 19.8
click at [271, 324] on tbody "1 Toàn 0934030386 Nhà thi đấu Lam Hạ PL 1 Khác 40.000 40.000 GP1108250009 Tuấn …" at bounding box center [490, 334] width 880 height 126
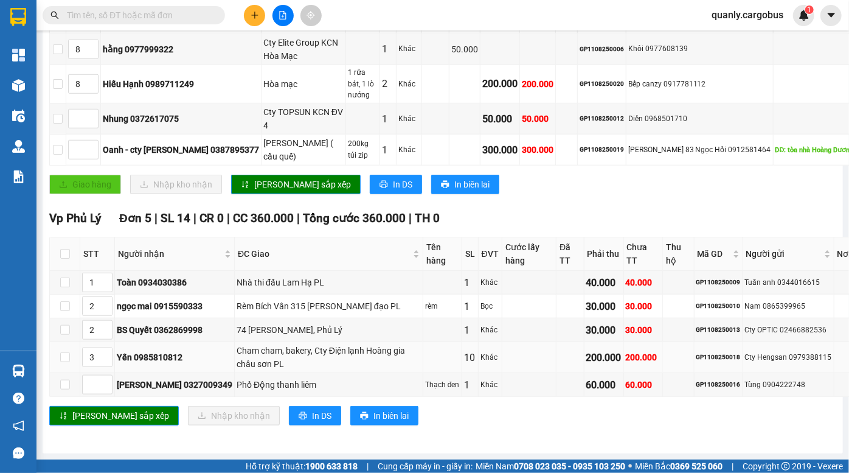
click at [285, 344] on div "Cham cham, bakery, Cty Điện lạnh Hoàng gia châu sơn PL" at bounding box center [329, 357] width 184 height 27
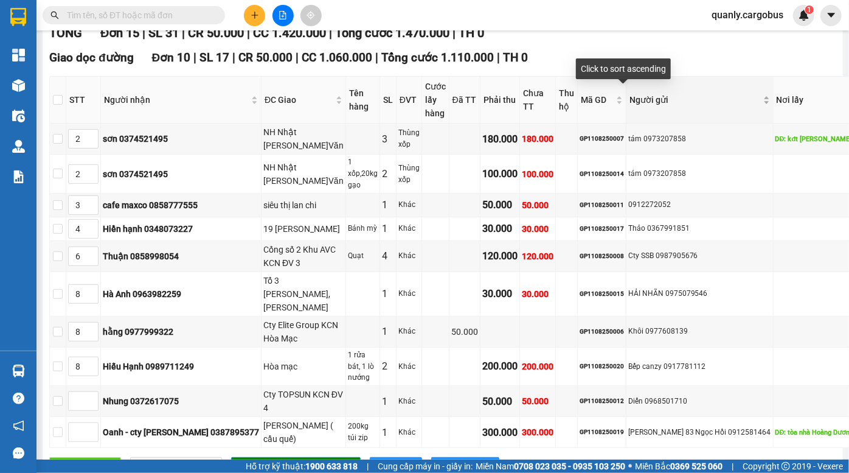
scroll to position [289, 0]
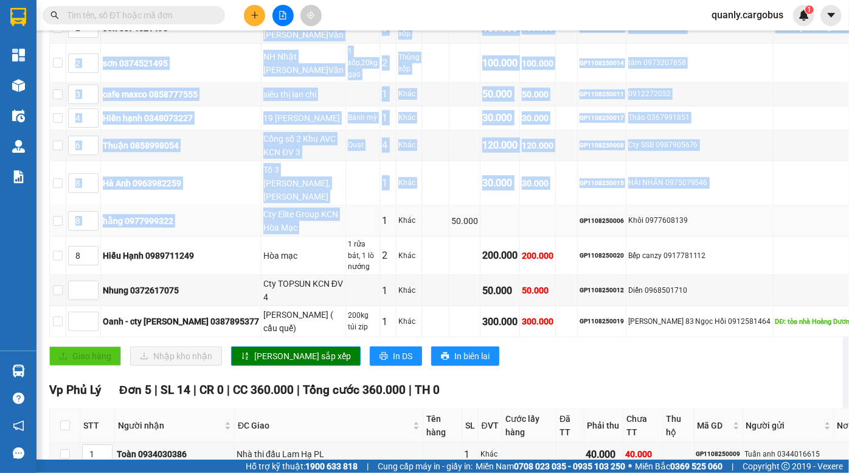
drag, startPoint x: 249, startPoint y: 57, endPoint x: 313, endPoint y: 383, distance: 332.3
click at [313, 337] on tbody "2 sơn 0374521495 NH Nhật TAMAYA Đ.Văn 3 Thùng xốp 180.000 180.000 GP1108250007 …" at bounding box center [490, 175] width 880 height 324
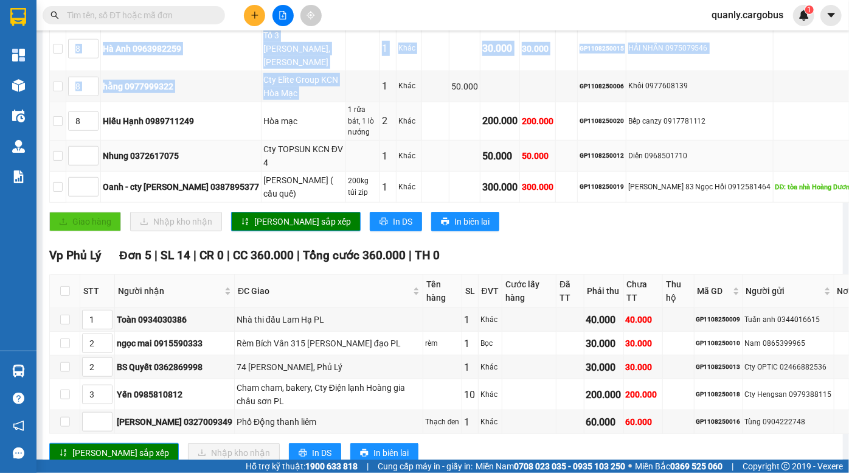
scroll to position [455, 0]
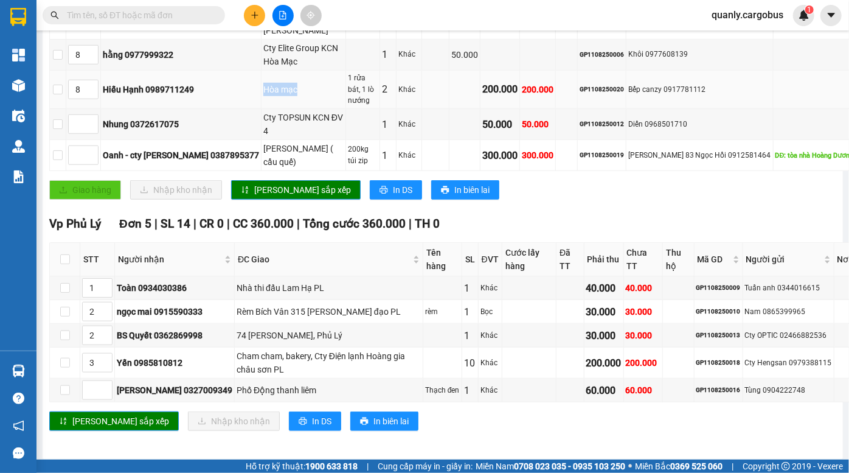
drag, startPoint x: 255, startPoint y: 294, endPoint x: 271, endPoint y: 311, distance: 23.2
click at [271, 109] on td "Hòa mạc" at bounding box center [304, 90] width 85 height 39
drag, startPoint x: 262, startPoint y: 339, endPoint x: 273, endPoint y: 357, distance: 21.3
click at [273, 137] on div "Cty TOPSUN KCN ĐV 4" at bounding box center [303, 124] width 80 height 27
drag, startPoint x: 260, startPoint y: 395, endPoint x: 297, endPoint y: 407, distance: 39.8
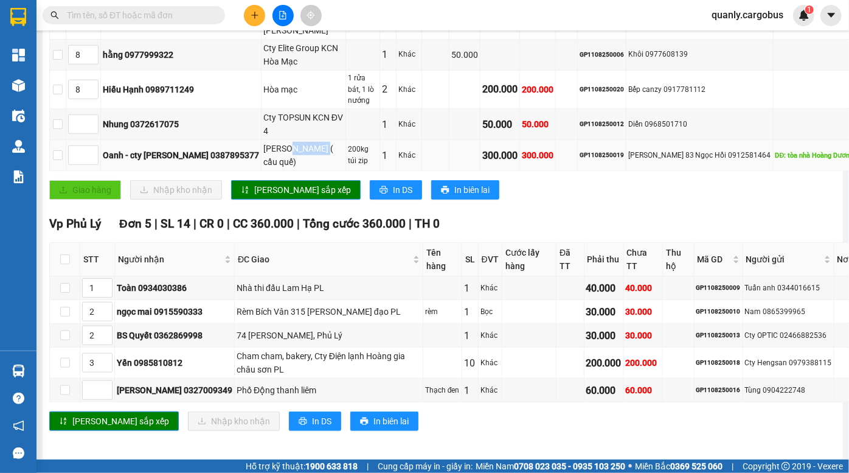
click at [296, 171] on tr "Oanh - cty Minh Vương 0387895377 Kim bảng ( cầu quế) 200kg túi zip 1 Khác 300.0…" at bounding box center [490, 155] width 880 height 31
click at [348, 167] on div "200kg túi zip" at bounding box center [363, 155] width 30 height 23
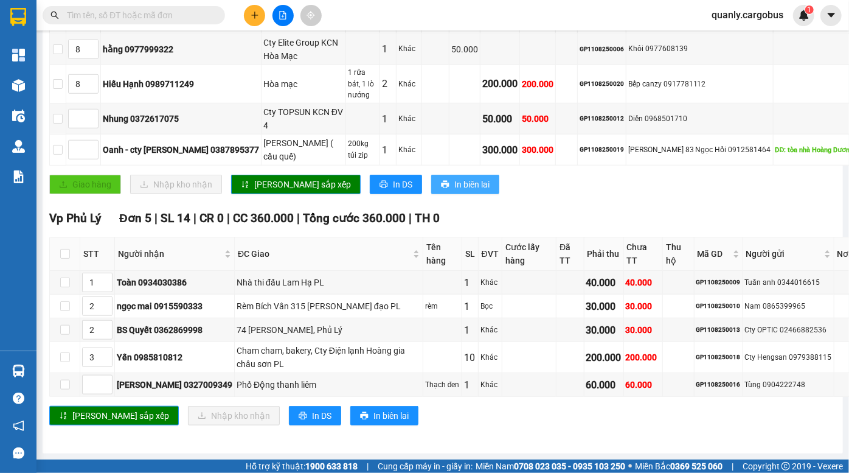
scroll to position [676, 0]
click at [628, 156] on div "Nhung Ngõ 83 Ngọc Hồi 0912581464" at bounding box center [699, 150] width 143 height 12
drag, startPoint x: 564, startPoint y: 180, endPoint x: 679, endPoint y: 182, distance: 115.0
click at [679, 156] on div "Nhung Ngõ 83 Ngọc Hồi 0912581464" at bounding box center [699, 150] width 143 height 12
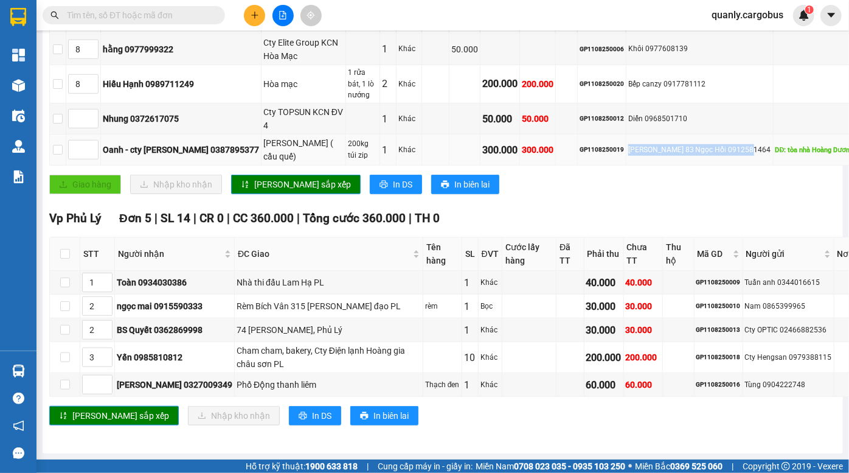
click at [682, 156] on div "Nhung Ngõ 83 Ngọc Hồi 0912581464" at bounding box center [699, 150] width 143 height 12
copy div "Nhung Ngõ 83 Ngọc Hồi 0912581464"
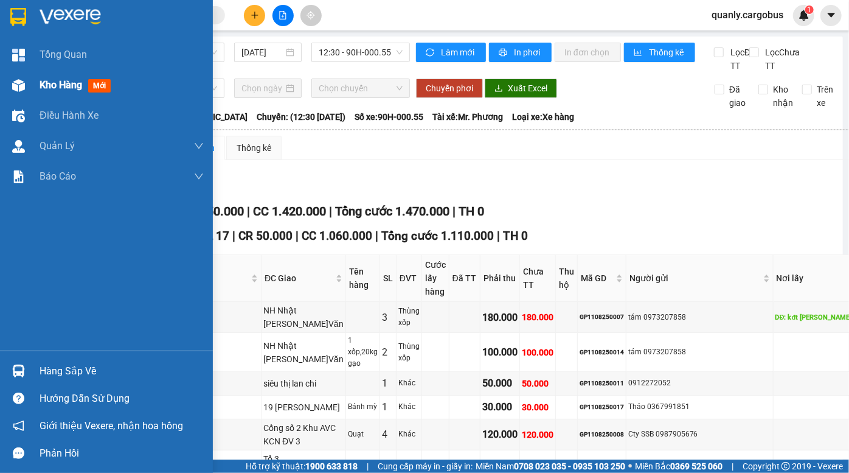
click at [19, 91] on div at bounding box center [18, 85] width 21 height 21
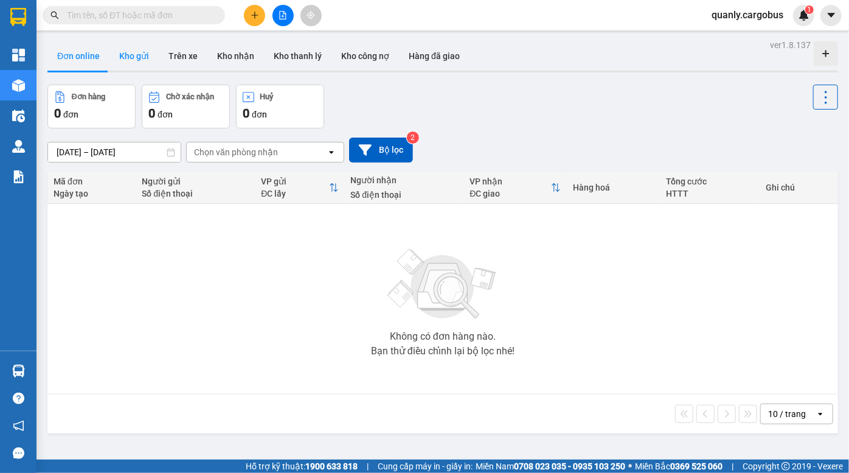
click at [131, 57] on button "Kho gửi" at bounding box center [133, 55] width 49 height 29
type input "[DATE] – [DATE]"
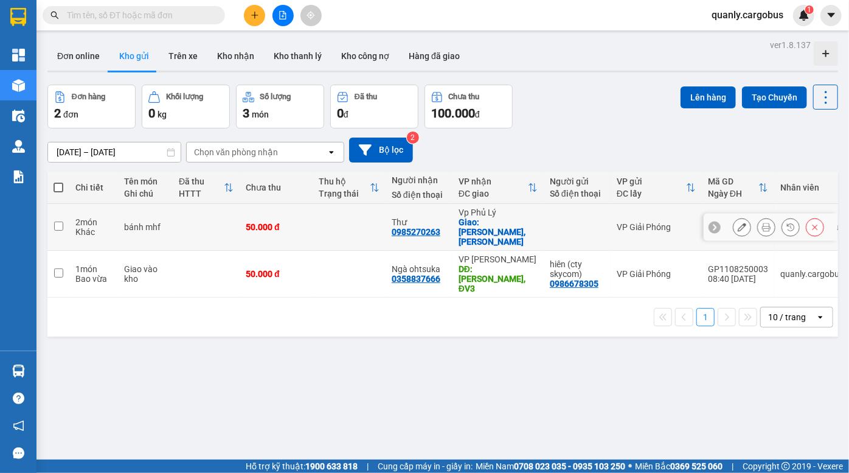
click at [147, 229] on td "bánh mhf" at bounding box center [145, 227] width 55 height 47
checkbox input "true"
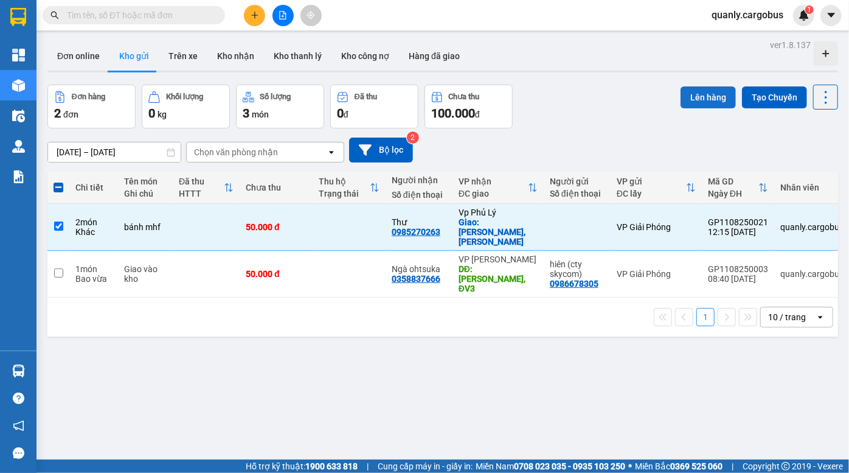
click at [697, 100] on button "Lên hàng" at bounding box center [708, 97] width 55 height 22
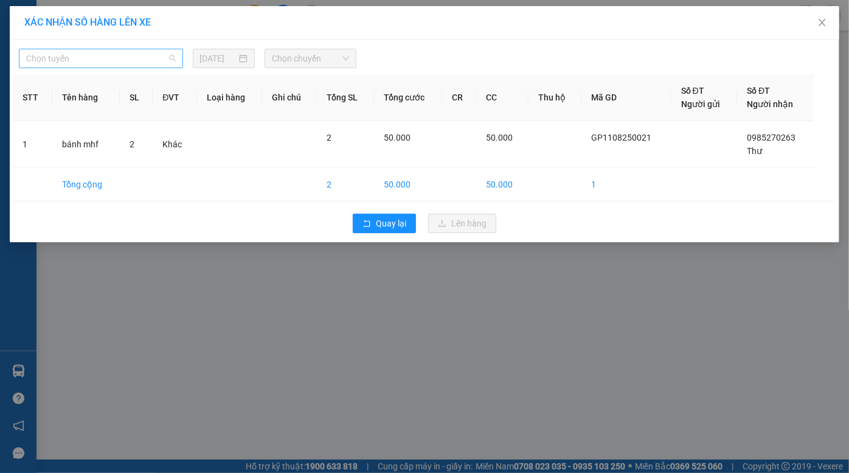
click at [116, 59] on span "Chọn tuyến" at bounding box center [101, 58] width 150 height 18
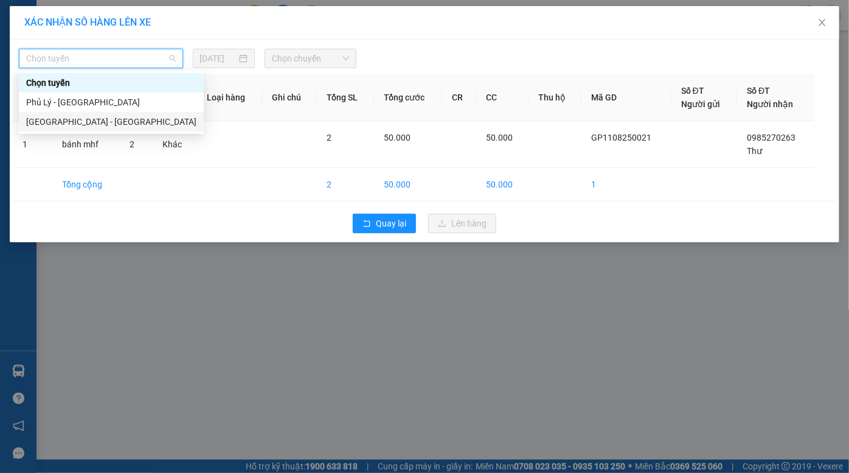
click at [94, 121] on div "[GEOGRAPHIC_DATA] - [GEOGRAPHIC_DATA]" at bounding box center [111, 121] width 170 height 13
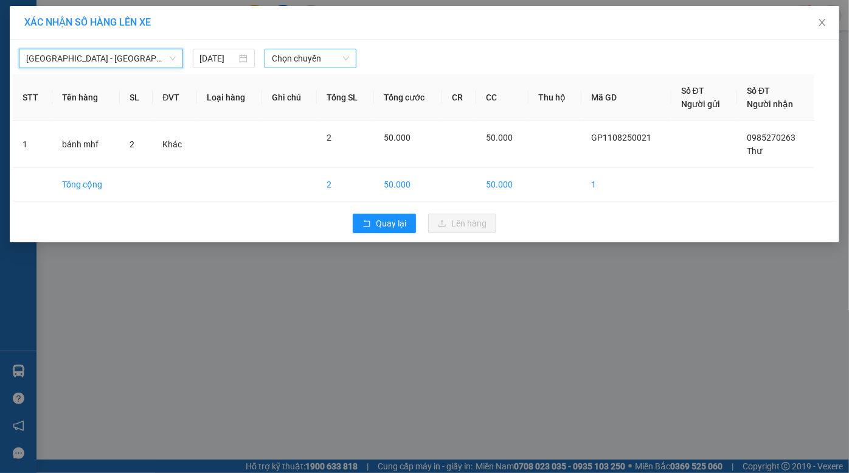
click at [316, 53] on span "Chọn chuyến" at bounding box center [310, 58] width 77 height 18
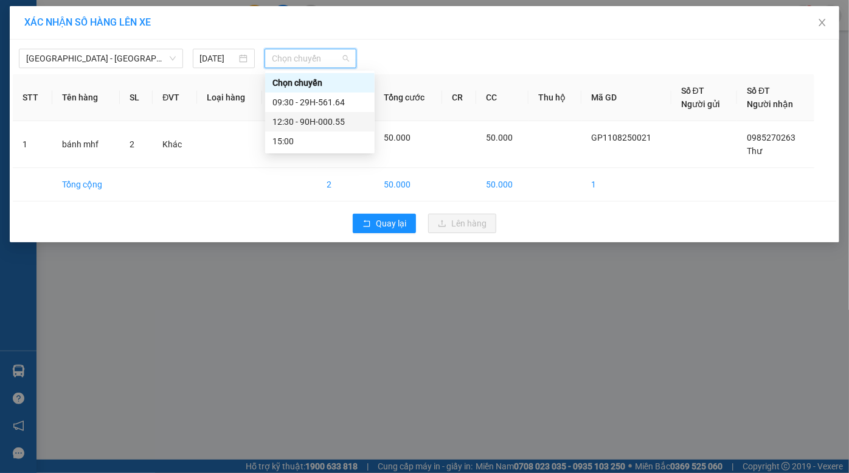
click at [308, 127] on div "12:30 - 90H-000.55" at bounding box center [319, 121] width 95 height 13
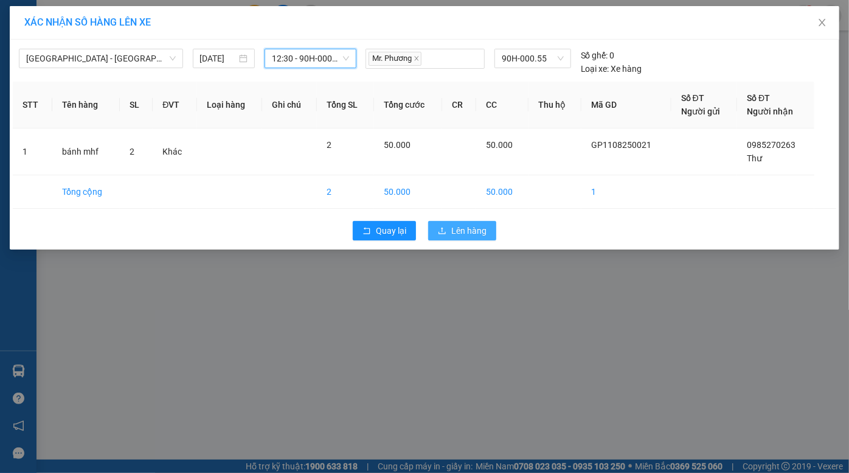
click at [468, 232] on span "Lên hàng" at bounding box center [468, 230] width 35 height 13
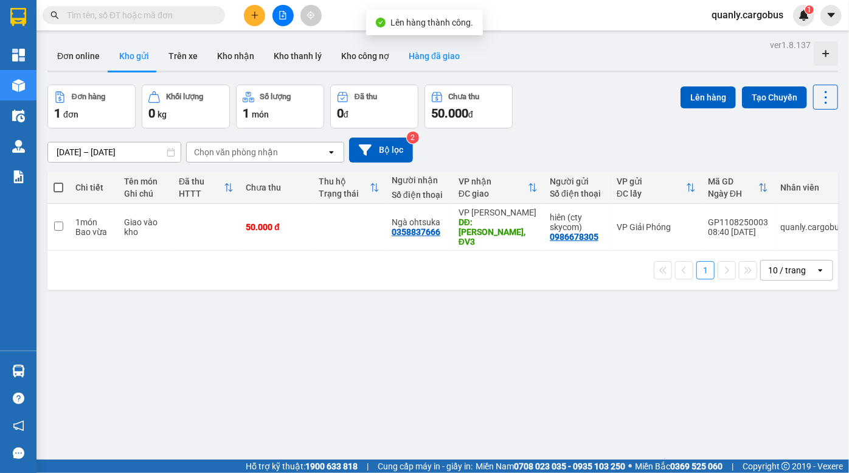
drag, startPoint x: 573, startPoint y: 116, endPoint x: 446, endPoint y: 47, distance: 144.3
click at [554, 102] on div "Đơn hàng 1 đơn Khối lượng 0 kg Số lượng 1 món Đã thu 0 đ Chưa thu 50.000 đ Lên …" at bounding box center [442, 107] width 791 height 44
click at [288, 19] on button at bounding box center [282, 15] width 21 height 21
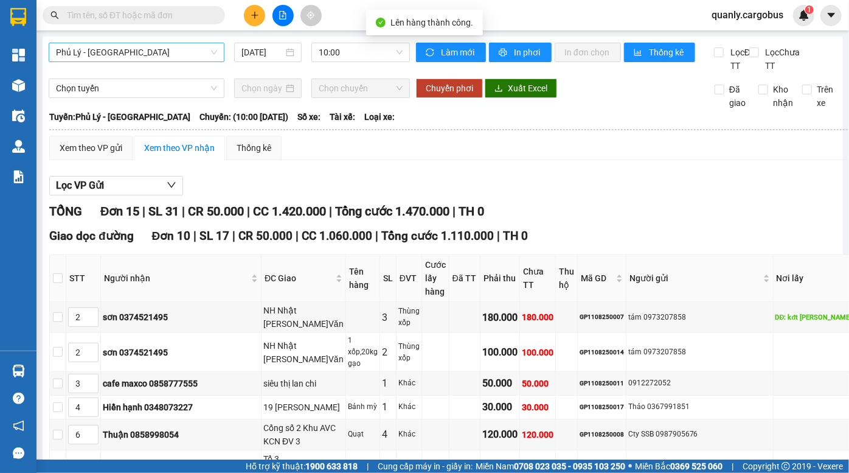
click at [136, 60] on span "Phủ Lý - Hà Nội" at bounding box center [136, 52] width 161 height 18
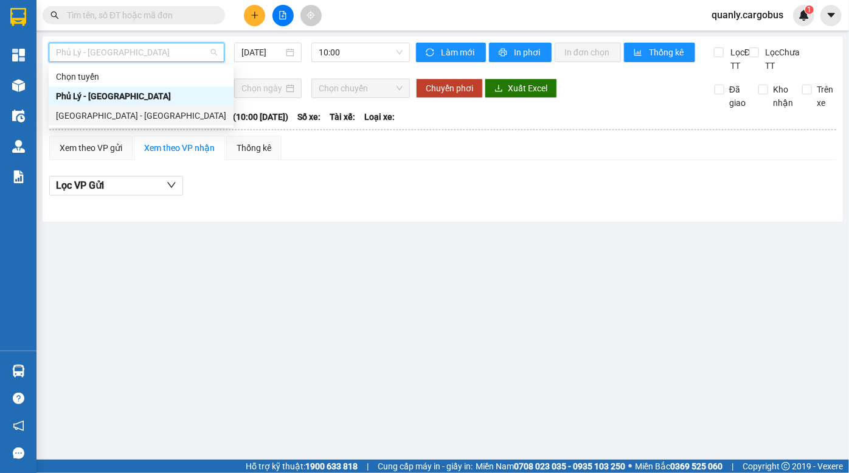
click at [149, 116] on div "Hà Nội - Phủ Lý" at bounding box center [141, 115] width 170 height 13
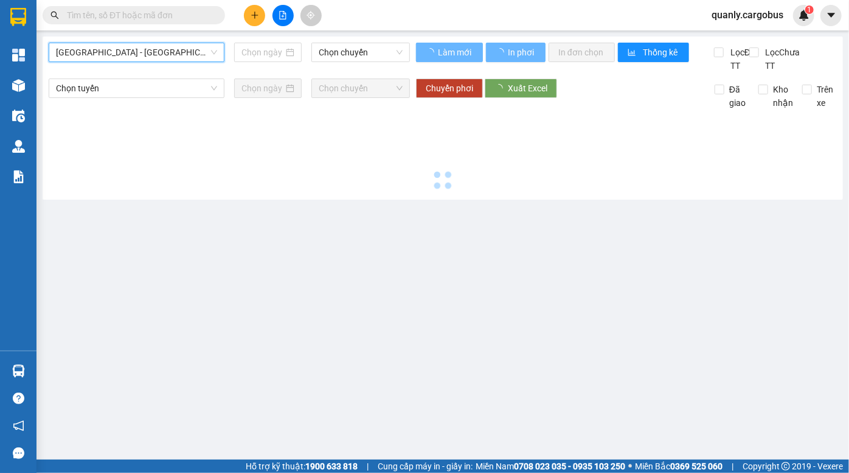
type input "11/08/2025"
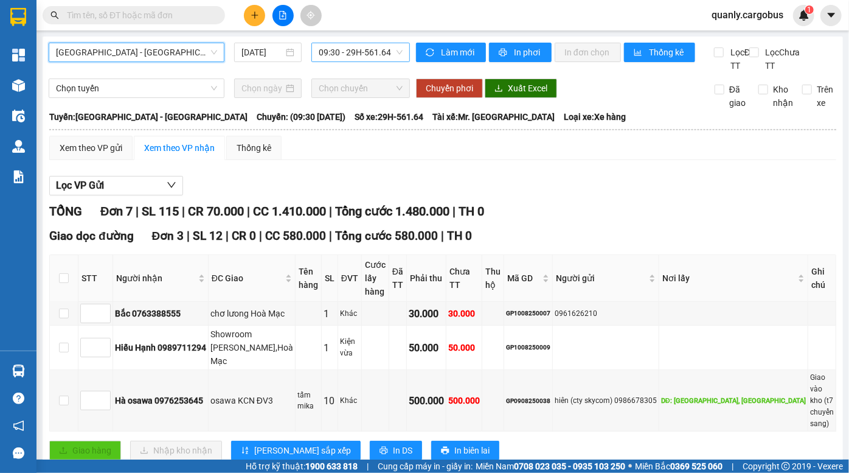
click at [365, 59] on span "09:30 - 29H-561.64" at bounding box center [361, 52] width 84 height 18
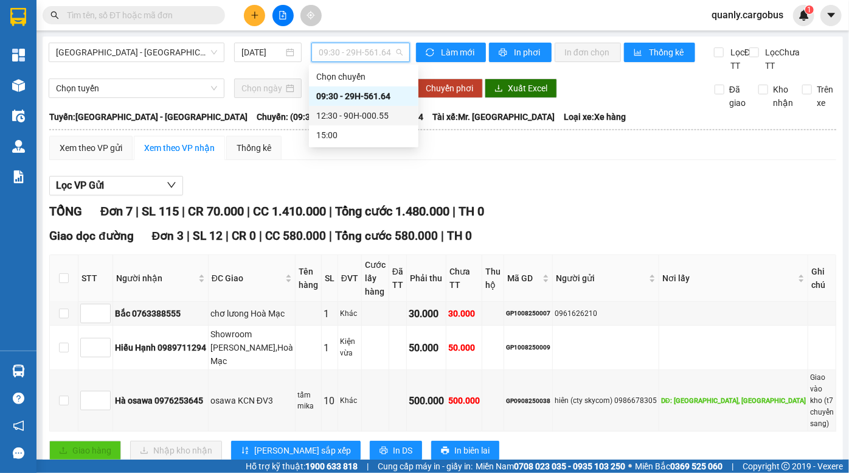
click at [364, 115] on div "12:30 - 90H-000.55" at bounding box center [363, 115] width 95 height 13
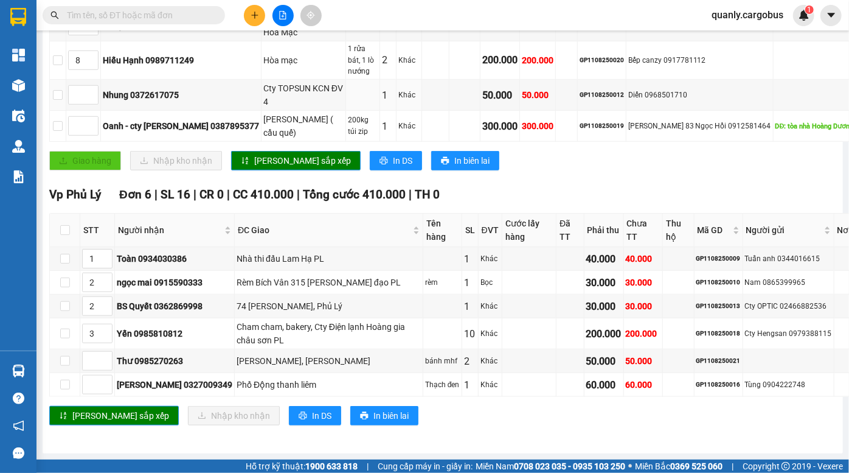
scroll to position [755, 0]
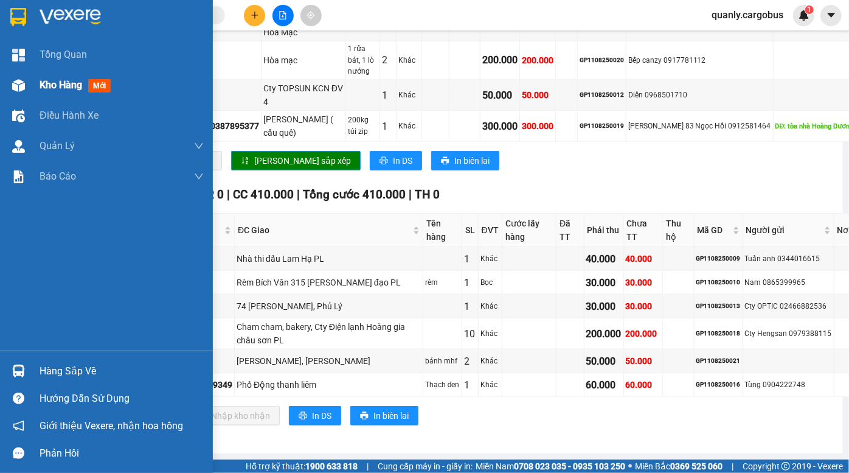
click at [26, 84] on div at bounding box center [18, 85] width 21 height 21
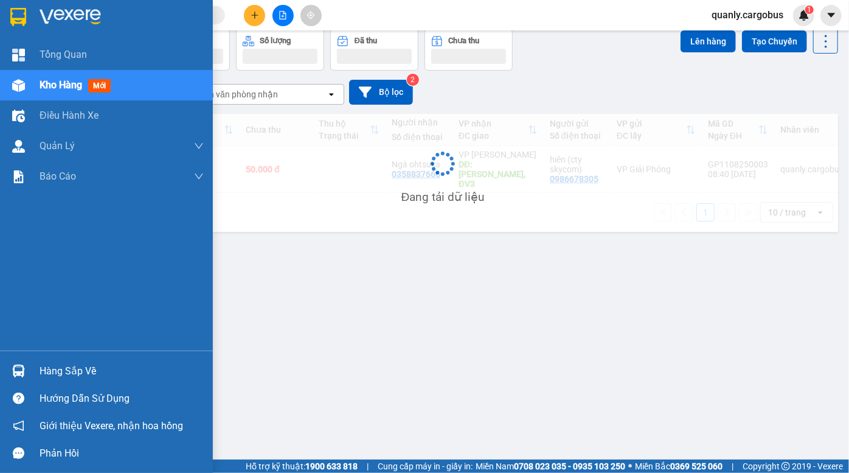
scroll to position [55, 0]
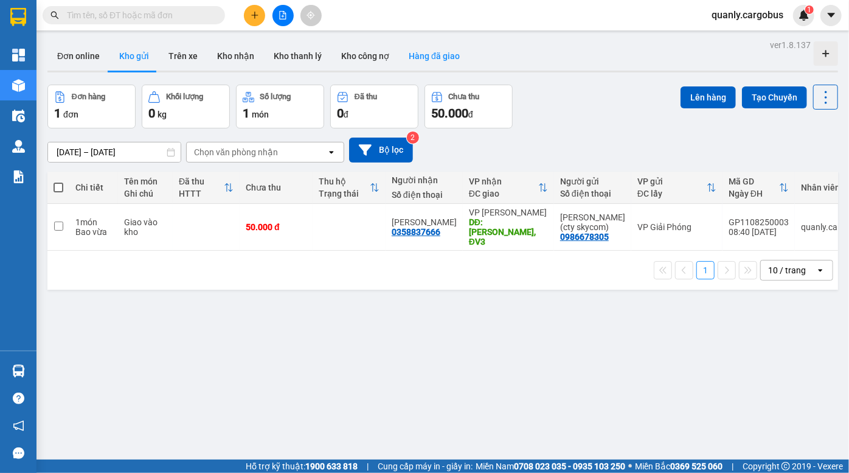
drag, startPoint x: 563, startPoint y: 136, endPoint x: 399, endPoint y: 46, distance: 186.4
click at [550, 131] on div "[DATE] – [DATE] Press the down arrow key to interact with the calendar and sele…" at bounding box center [442, 149] width 791 height 43
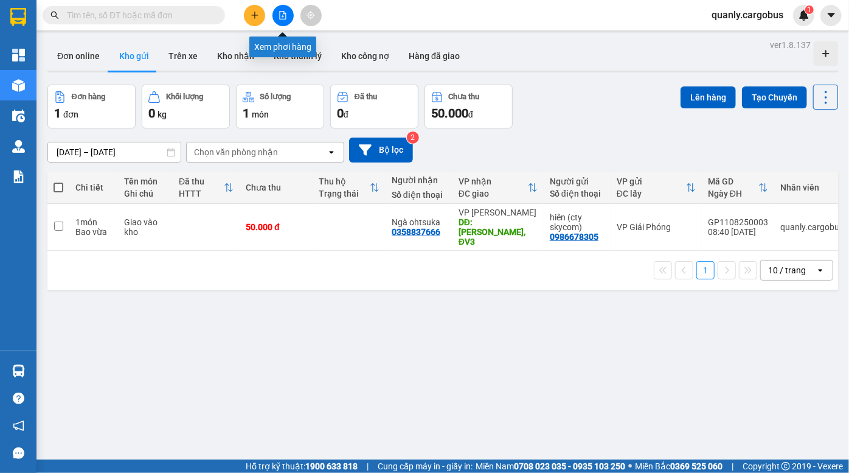
click at [285, 12] on icon "file-add" at bounding box center [283, 15] width 9 height 9
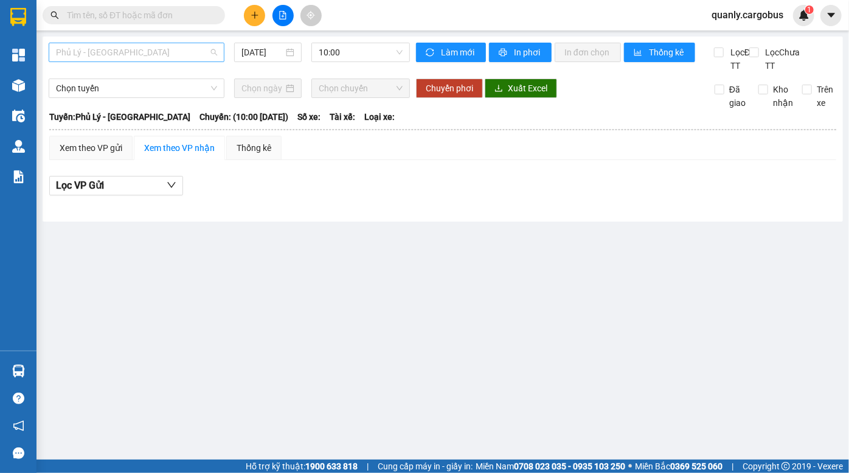
click at [133, 55] on span "Phủ Lý - [GEOGRAPHIC_DATA]" at bounding box center [136, 52] width 161 height 18
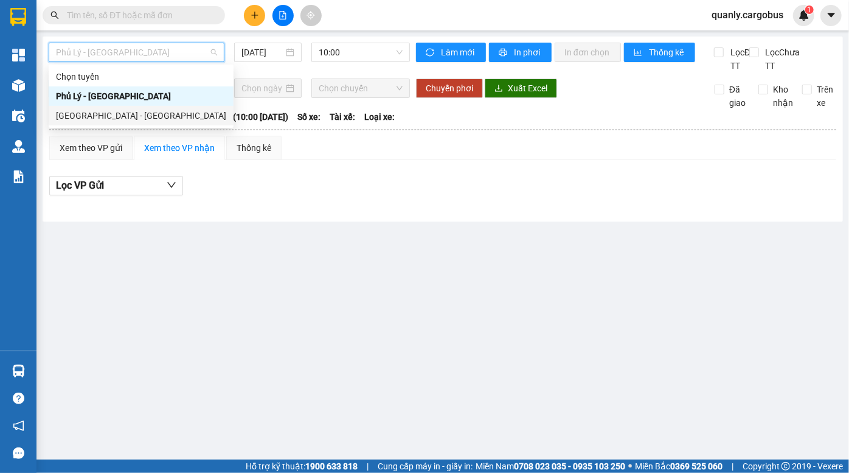
drag, startPoint x: 119, startPoint y: 112, endPoint x: 190, endPoint y: 97, distance: 72.0
click at [128, 113] on div "[GEOGRAPHIC_DATA] - [GEOGRAPHIC_DATA]" at bounding box center [141, 115] width 170 height 13
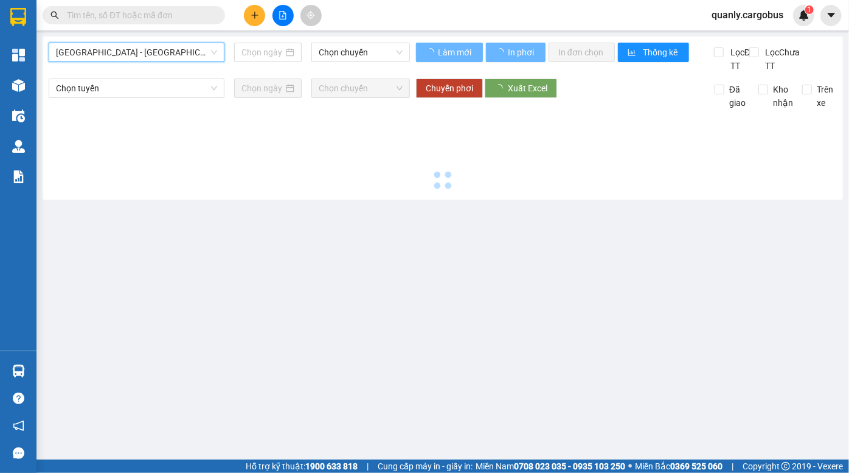
type input "[DATE]"
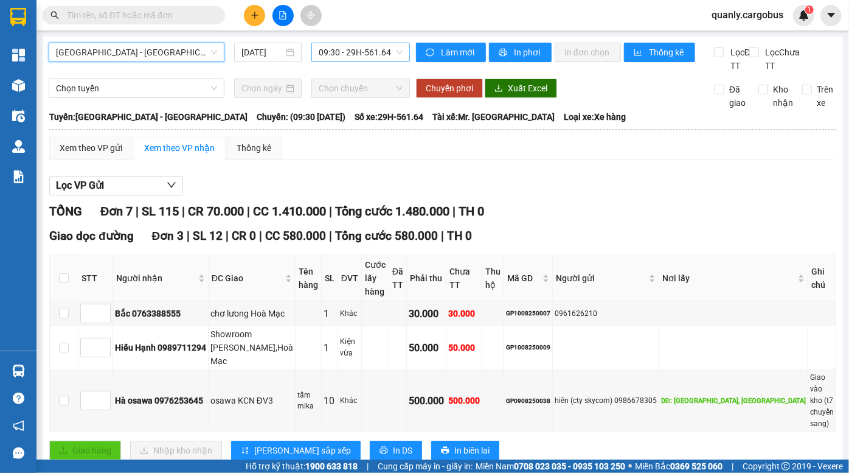
click at [358, 56] on span "09:30 - 29H-561.64" at bounding box center [361, 52] width 84 height 18
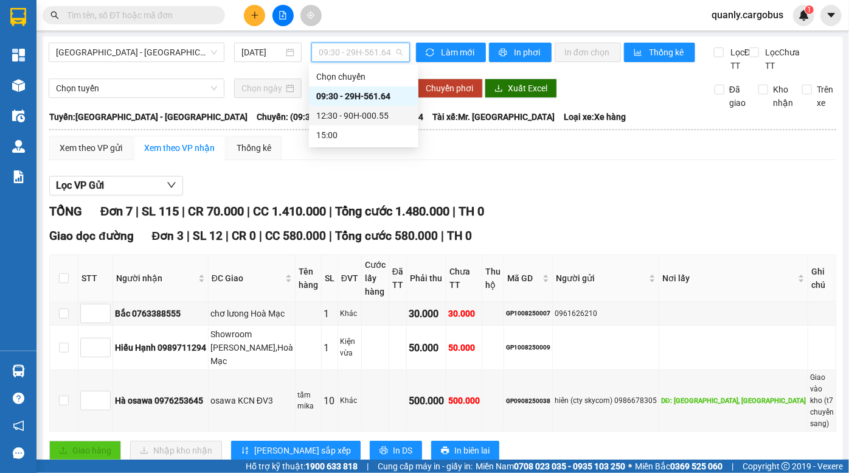
click at [370, 118] on div "12:30 - 90H-000.55" at bounding box center [363, 115] width 95 height 13
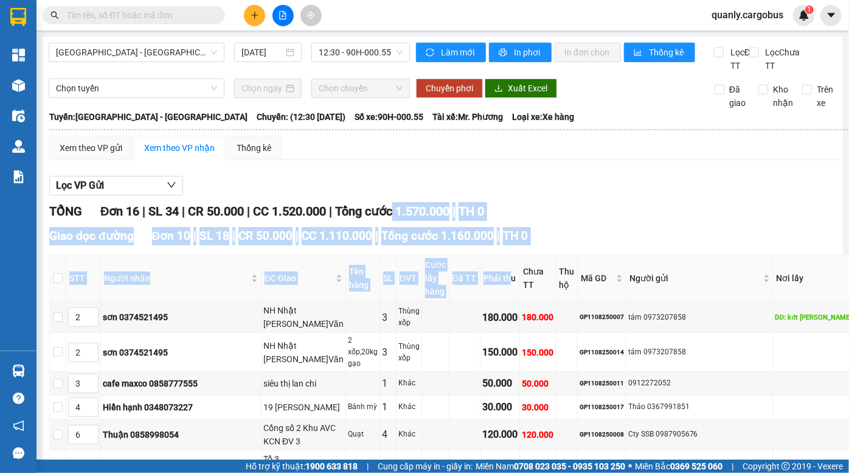
drag, startPoint x: 407, startPoint y: 227, endPoint x: 471, endPoint y: 294, distance: 92.9
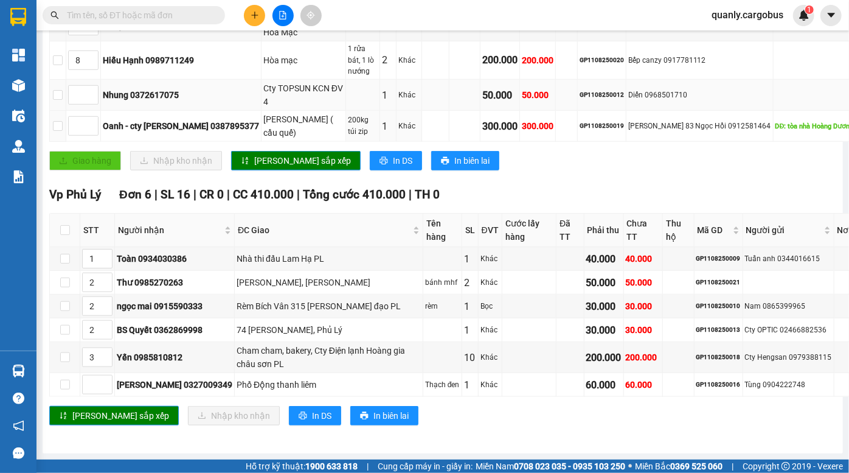
scroll to position [663, 0]
drag, startPoint x: 420, startPoint y: 139, endPoint x: 468, endPoint y: 176, distance: 61.1
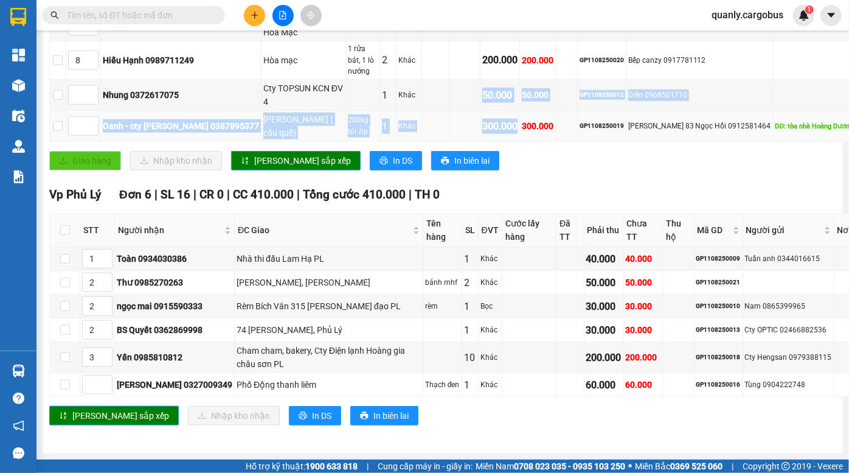
scroll to position [755, 0]
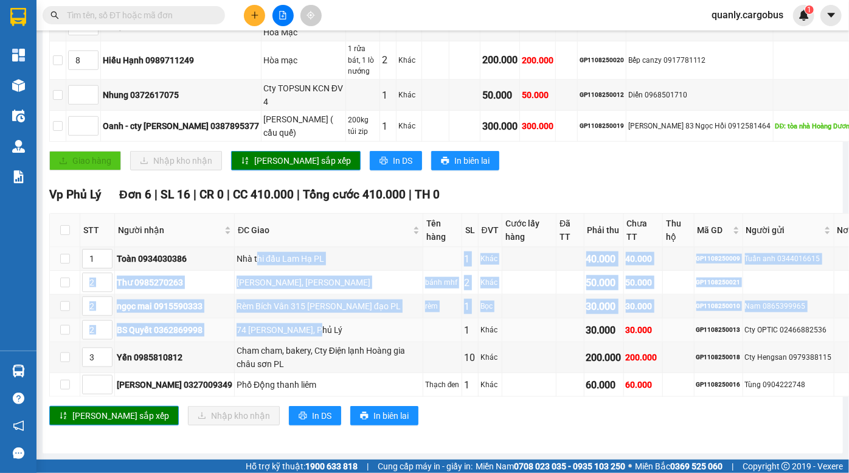
drag, startPoint x: 240, startPoint y: 252, endPoint x: 297, endPoint y: 310, distance: 80.8
click at [297, 310] on tbody "1 Toàn 0934030386 Nhà thi đấu Lam Hạ PL 1 Khác 40.000 40.000 GP1108250009 Tuấn …" at bounding box center [490, 322] width 880 height 150
click at [262, 299] on div "Rèm Bích Vân 315 trần hưng đạo PL" at bounding box center [329, 305] width 184 height 13
click at [255, 276] on div "Lương văn can, Lam Hạ" at bounding box center [329, 282] width 184 height 13
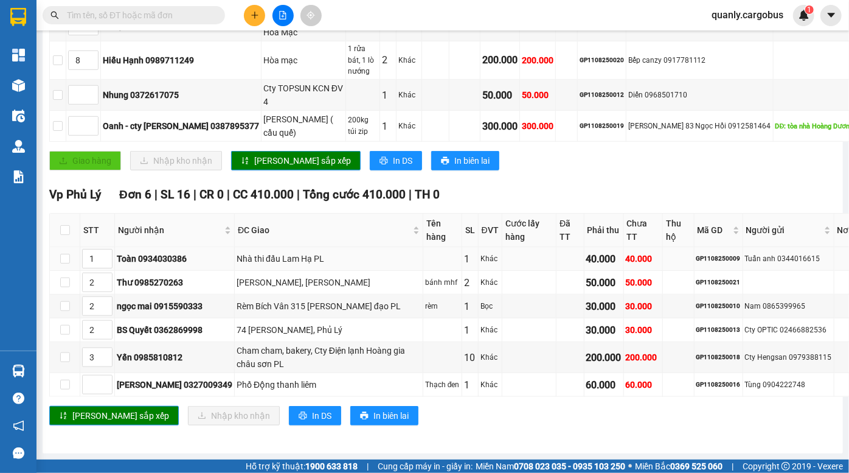
click at [272, 254] on td "Nhà thi đấu Lam Hạ PL" at bounding box center [329, 259] width 189 height 24
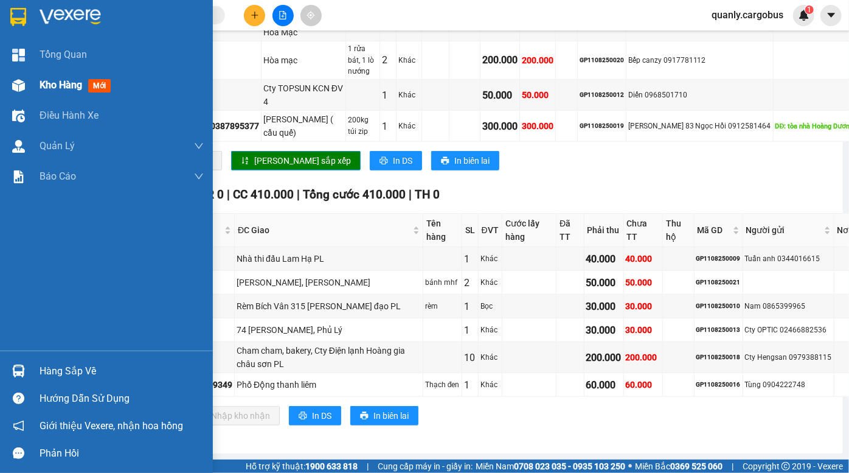
click at [49, 85] on span "Kho hàng" at bounding box center [61, 85] width 43 height 12
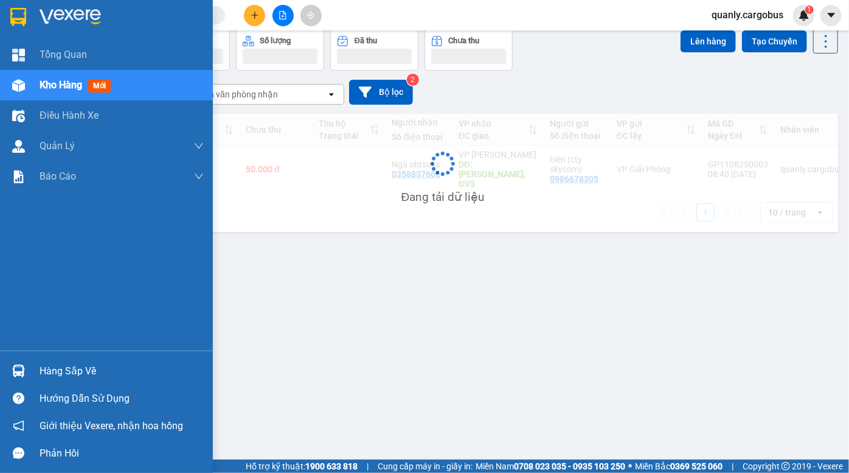
scroll to position [55, 0]
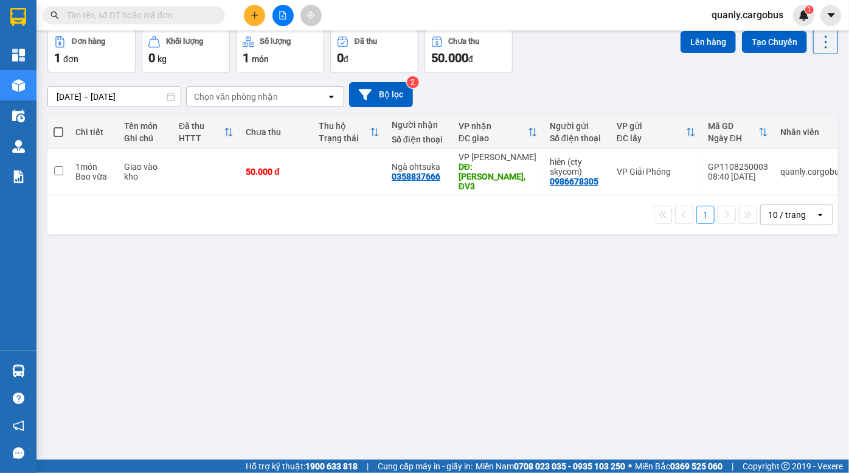
click at [595, 60] on div "Đơn hàng 1 đơn Khối lượng 0 kg Số lượng 1 món Đã thu 0 đ Chưa thu 50.000 đ Lên …" at bounding box center [442, 51] width 791 height 44
